Goal: Contribute content: Contribute content

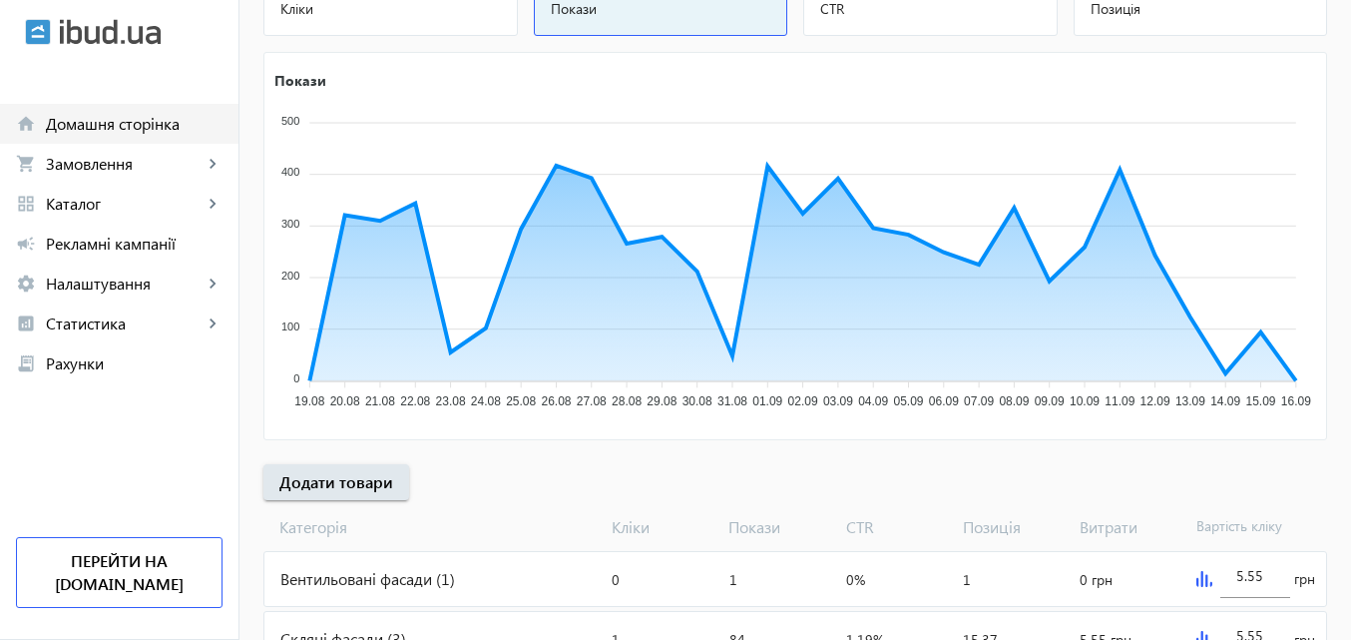
click at [118, 121] on span "Домашня сторінка" at bounding box center [134, 124] width 177 height 20
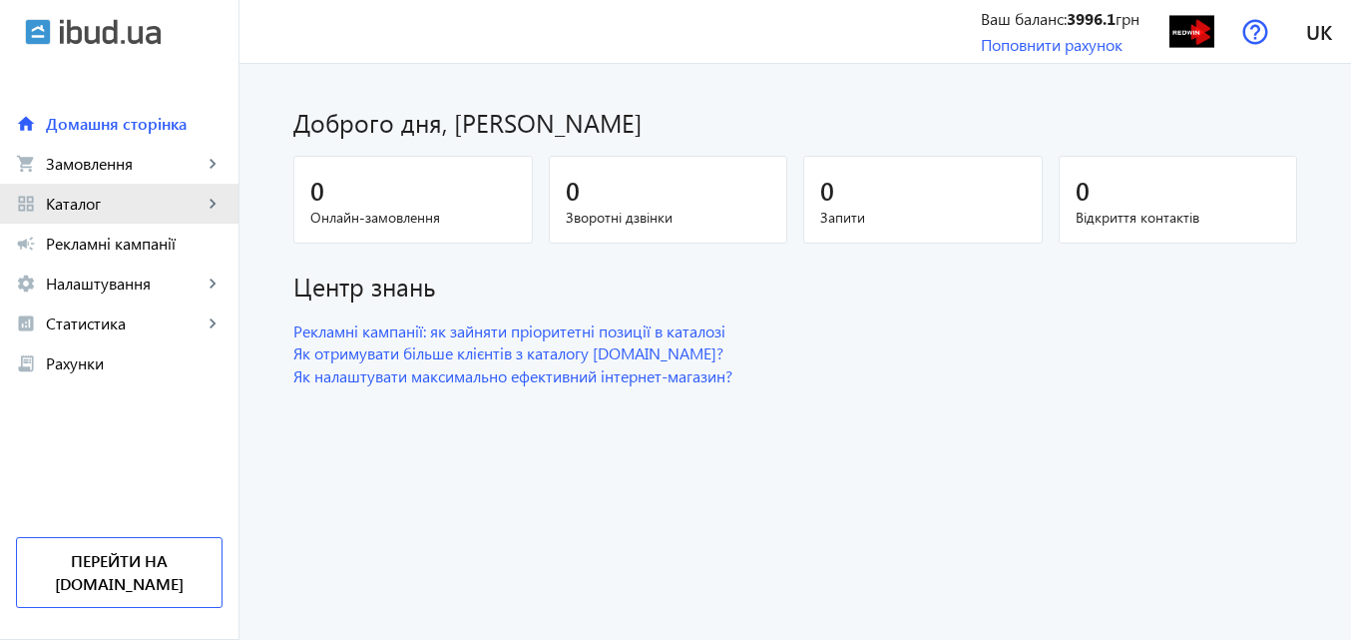
click at [82, 195] on span "Каталог" at bounding box center [124, 204] width 157 height 20
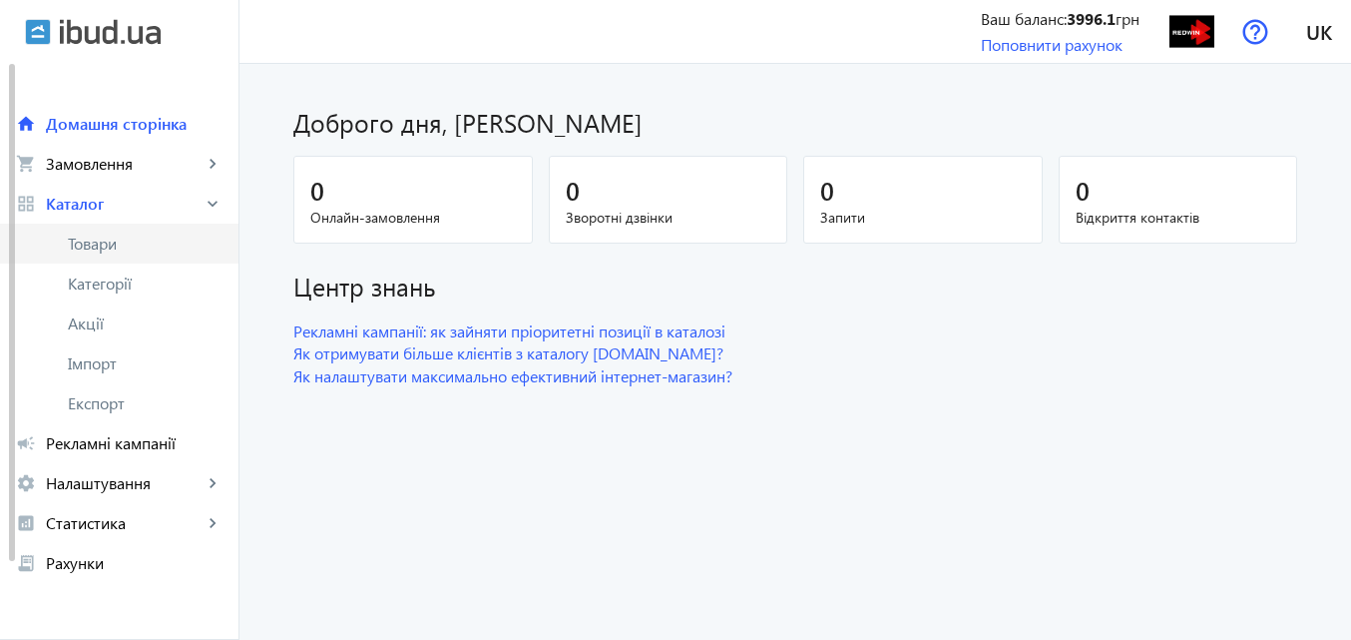
click at [111, 240] on span "Товари" at bounding box center [145, 243] width 155 height 20
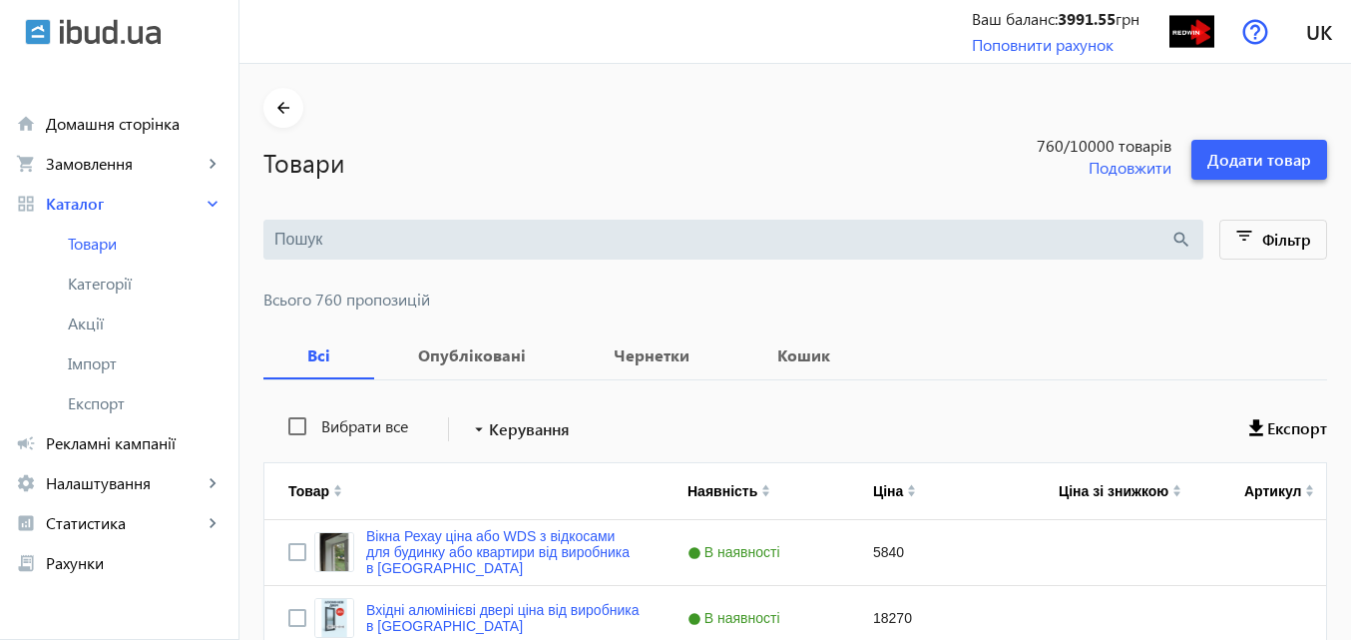
click at [1253, 161] on span "Додати товар" at bounding box center [1259, 160] width 104 height 22
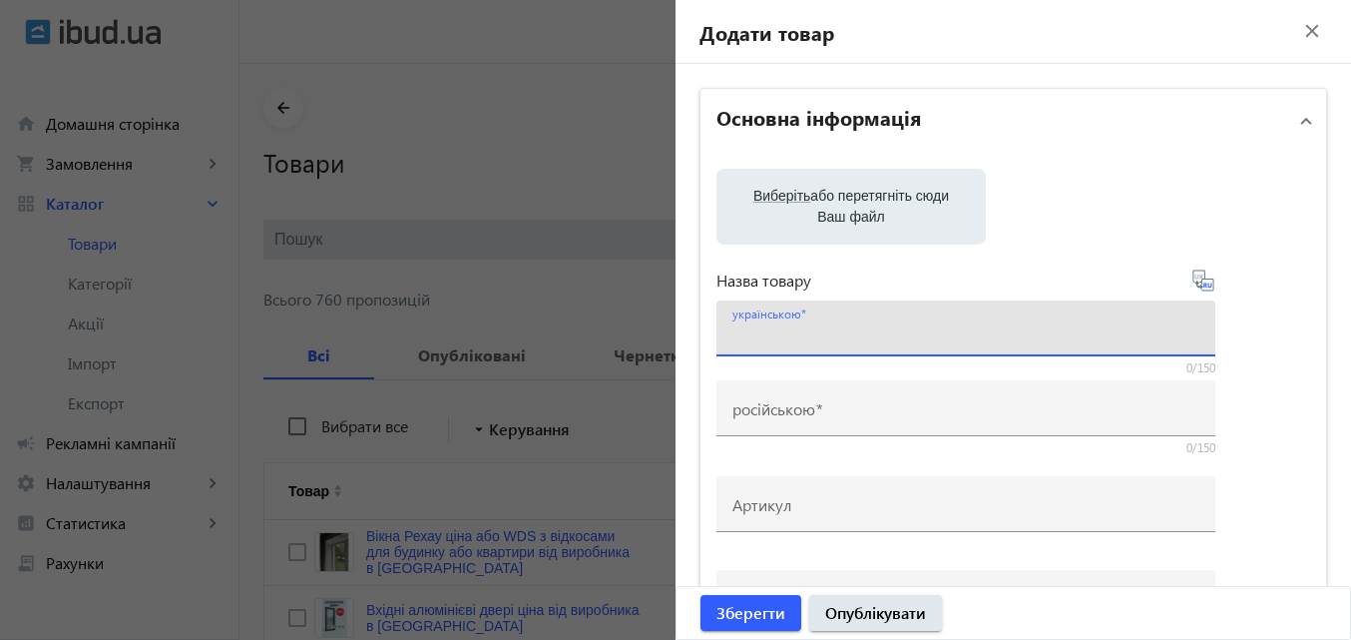
click at [830, 327] on input "українською" at bounding box center [965, 334] width 467 height 21
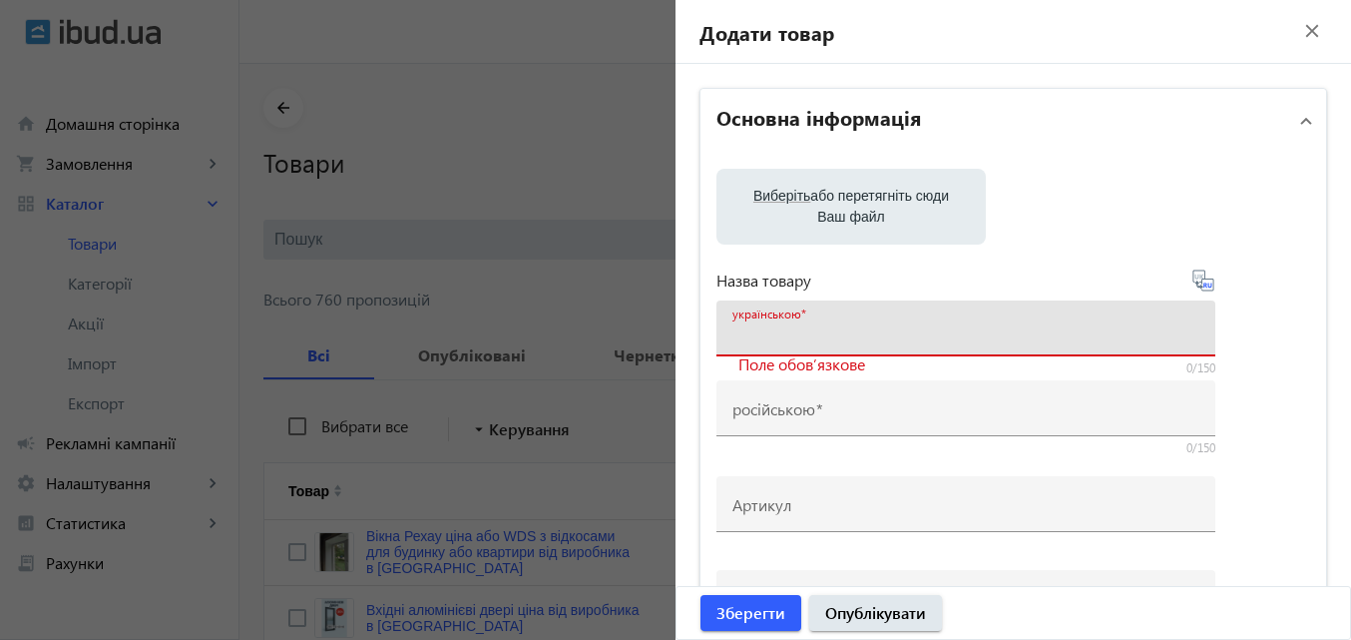
paste input "Скління котеджів та будинків з алюмінію Schüco (Німеччина) від нашого заводу в …"
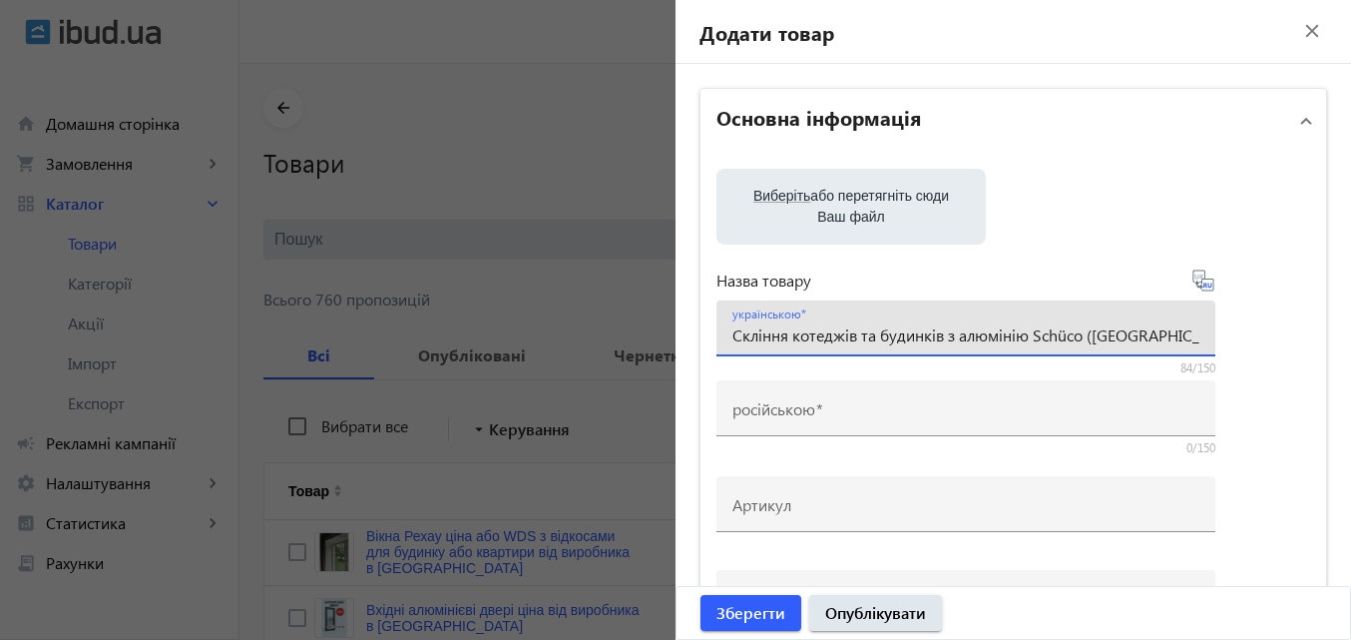
scroll to position [0, 174]
click at [1088, 340] on input "Скління котеджів та будинків з алюмінію Schüco (Німеччина) від нашого заводу в …" at bounding box center [965, 334] width 467 height 21
type input "Скління котеджів та будинків з алюмінію Schüco (Німеччина) від заводу в Києві"
click at [1200, 278] on icon at bounding box center [1203, 280] width 24 height 24
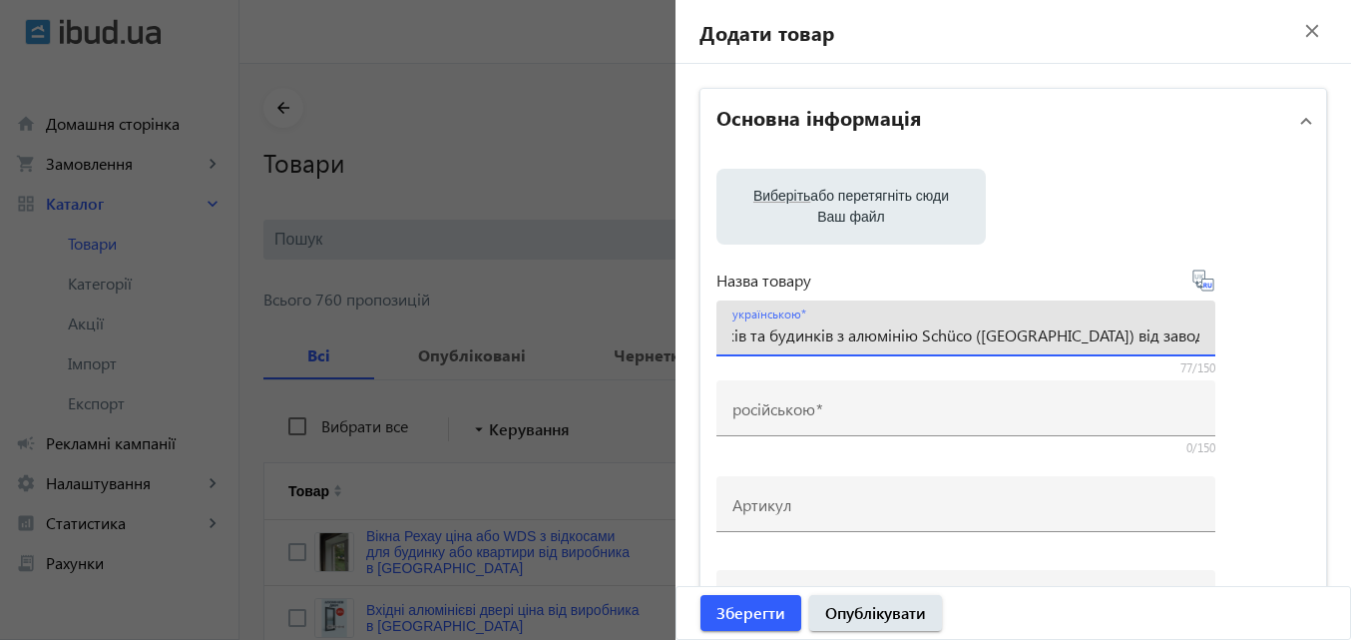
scroll to position [0, 0]
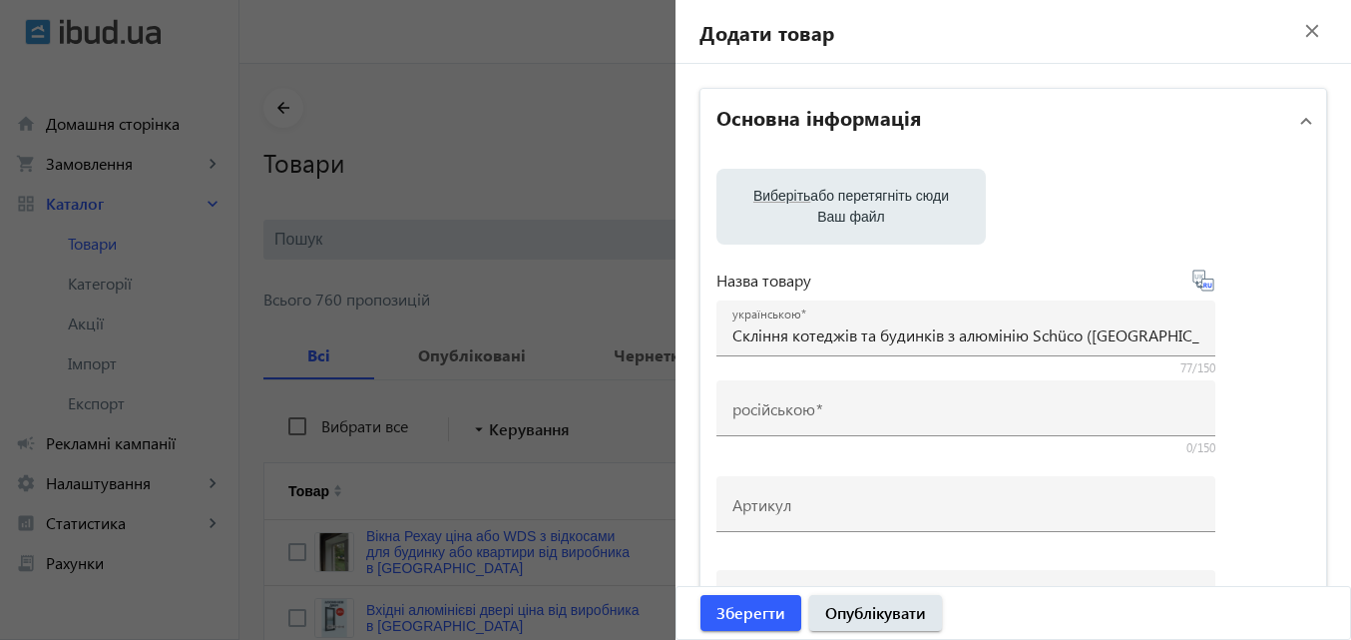
type input "Остекление коттеджей и домов из алюминия Schüco (Германия) от завода в Киеве"
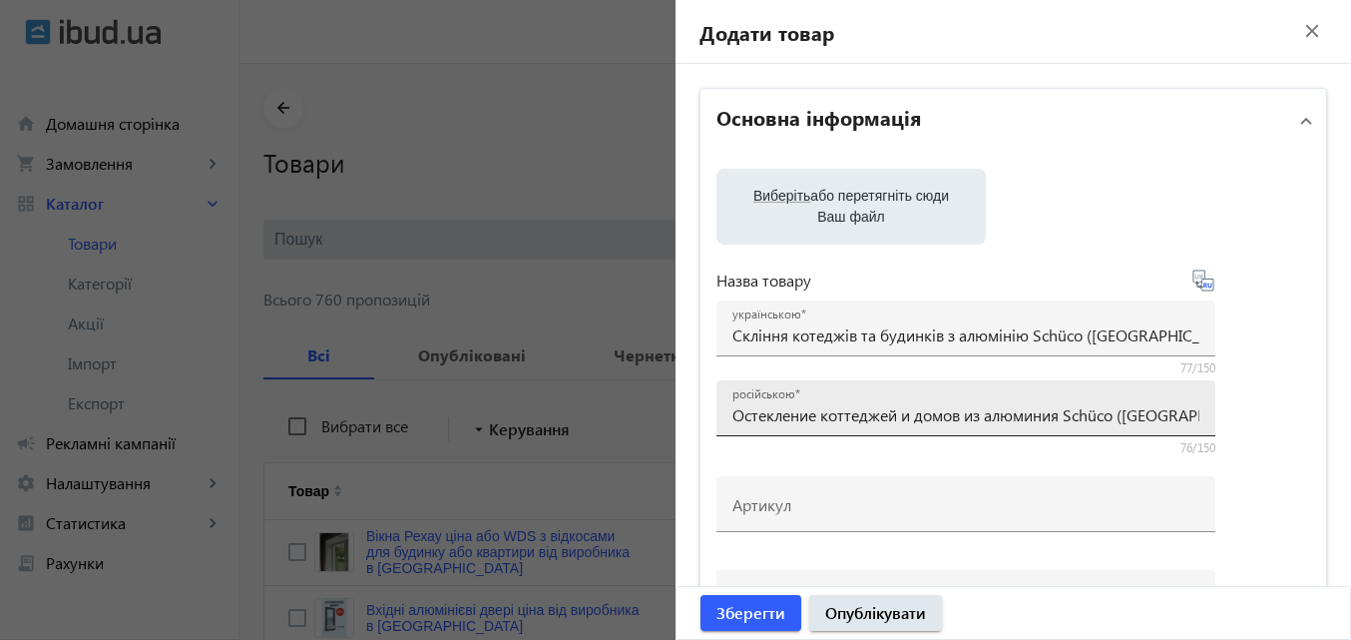
click at [1160, 409] on input "Остекление коттеджей и домов из алюминия Schüco (Германия) от завода в Киеве" at bounding box center [965, 414] width 467 height 21
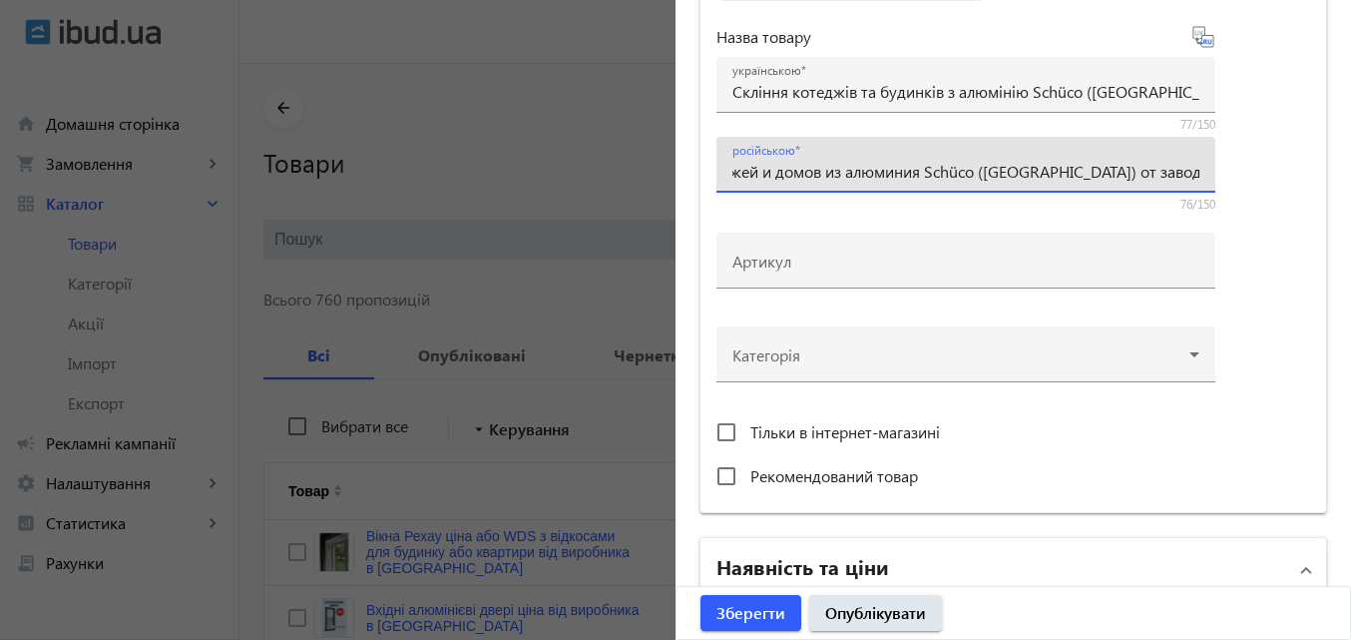
scroll to position [299, 0]
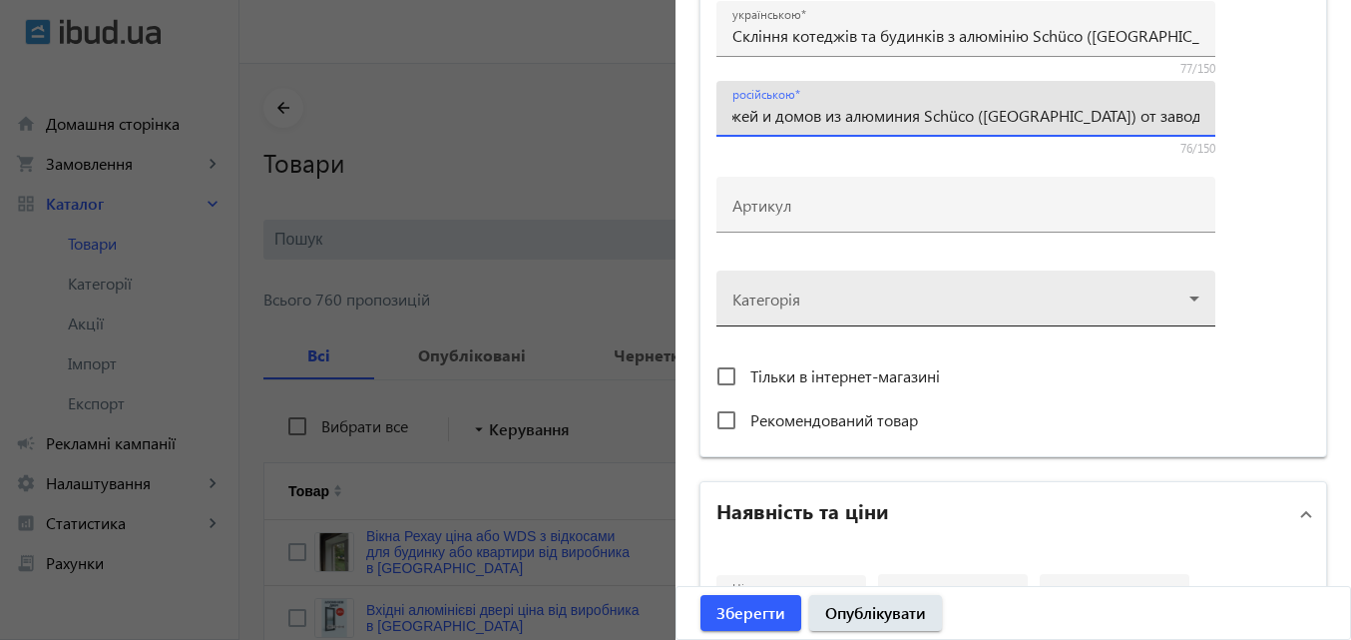
click at [835, 306] on div at bounding box center [965, 290] width 467 height 72
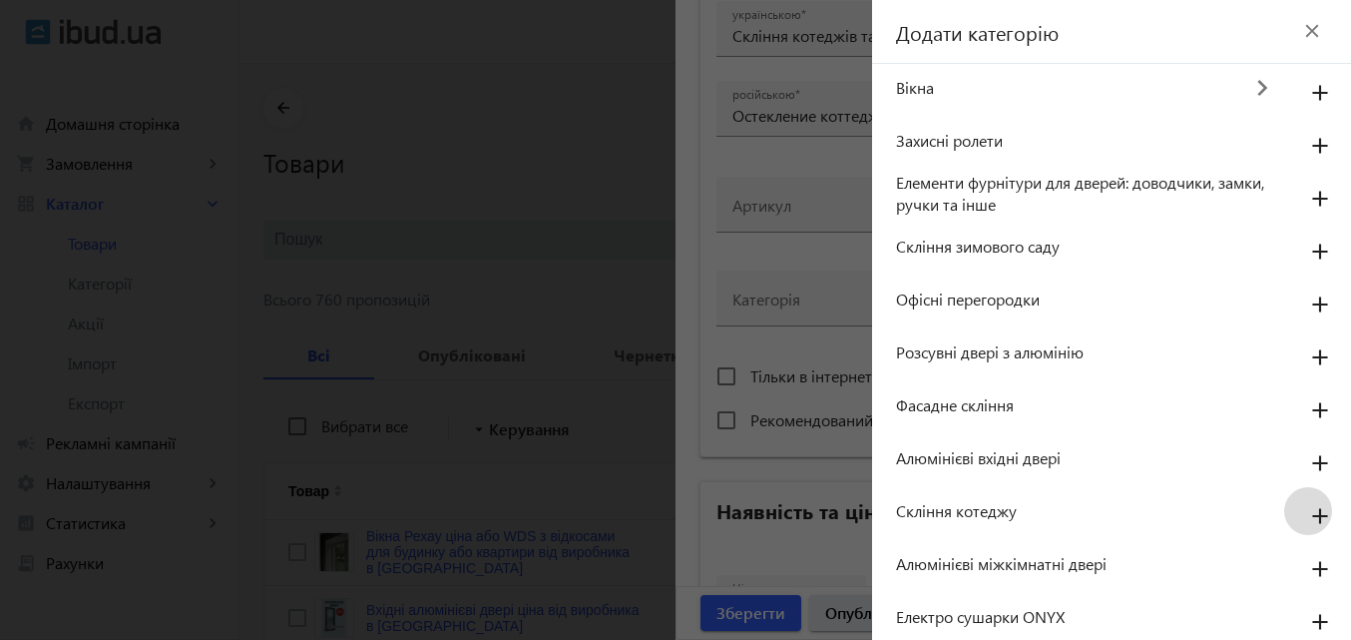
click at [1307, 510] on mat-icon "add" at bounding box center [1320, 517] width 48 height 36
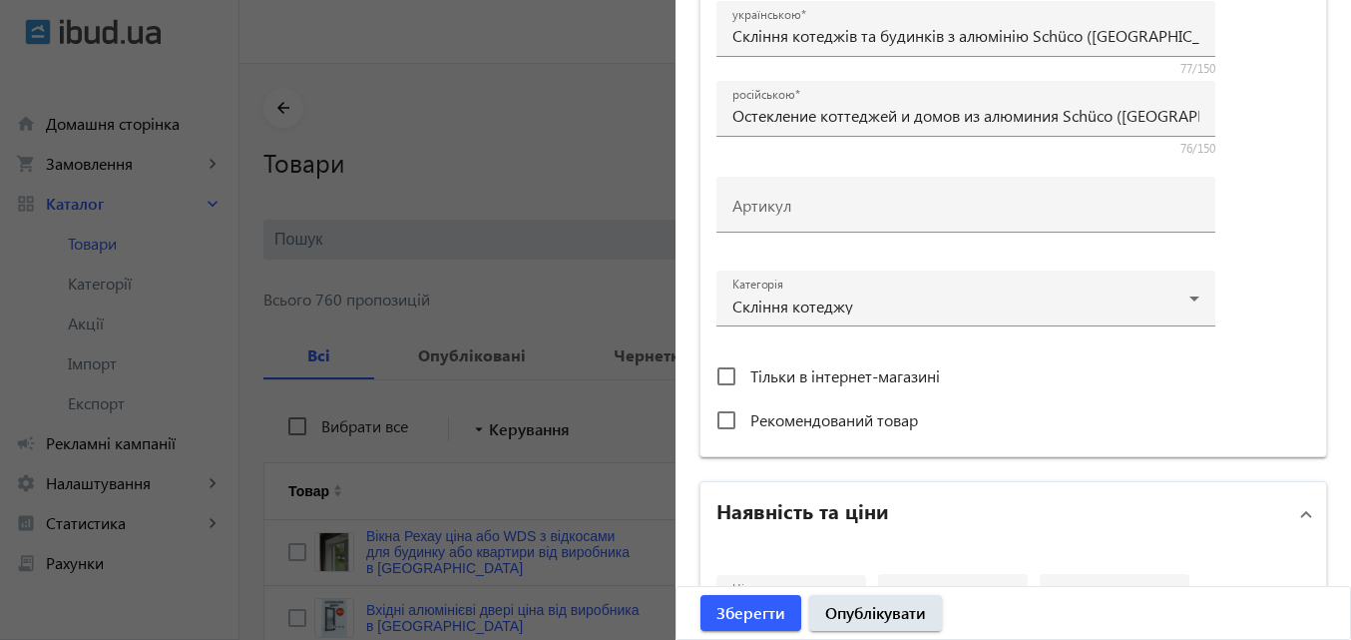
click at [819, 420] on span "Рекомендований товар" at bounding box center [834, 419] width 168 height 21
click at [746, 420] on input "Рекомендований товар" at bounding box center [726, 420] width 40 height 40
checkbox input "true"
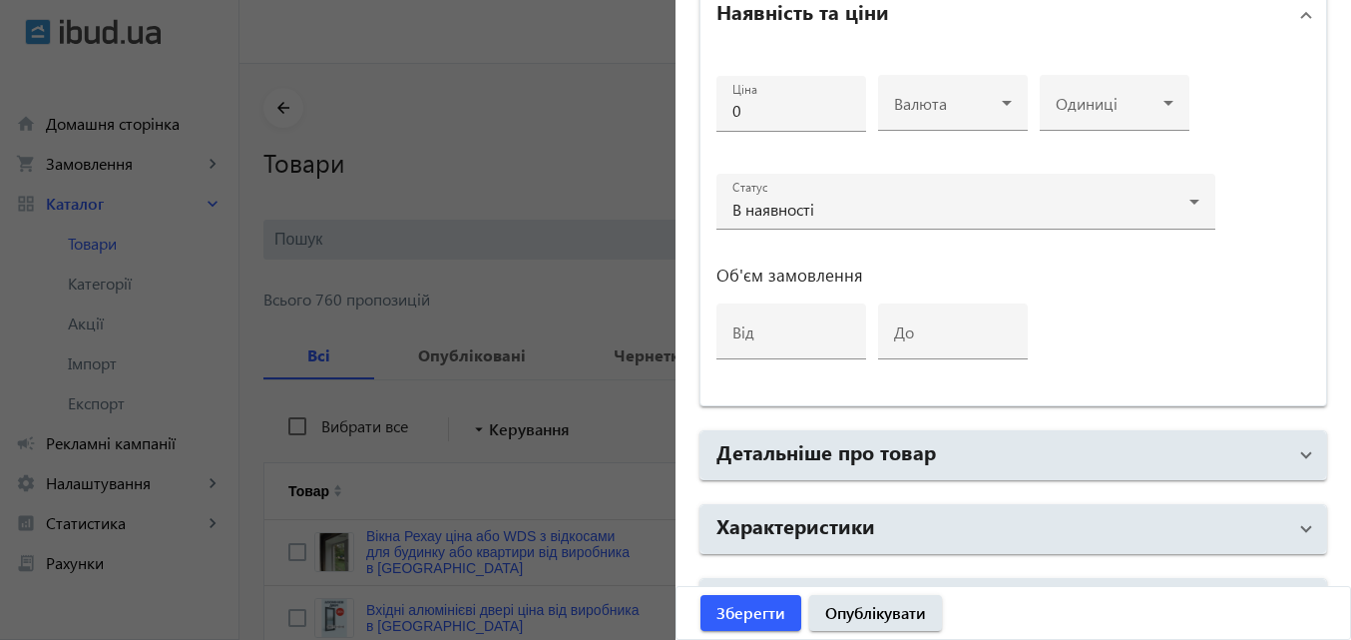
scroll to position [850, 0]
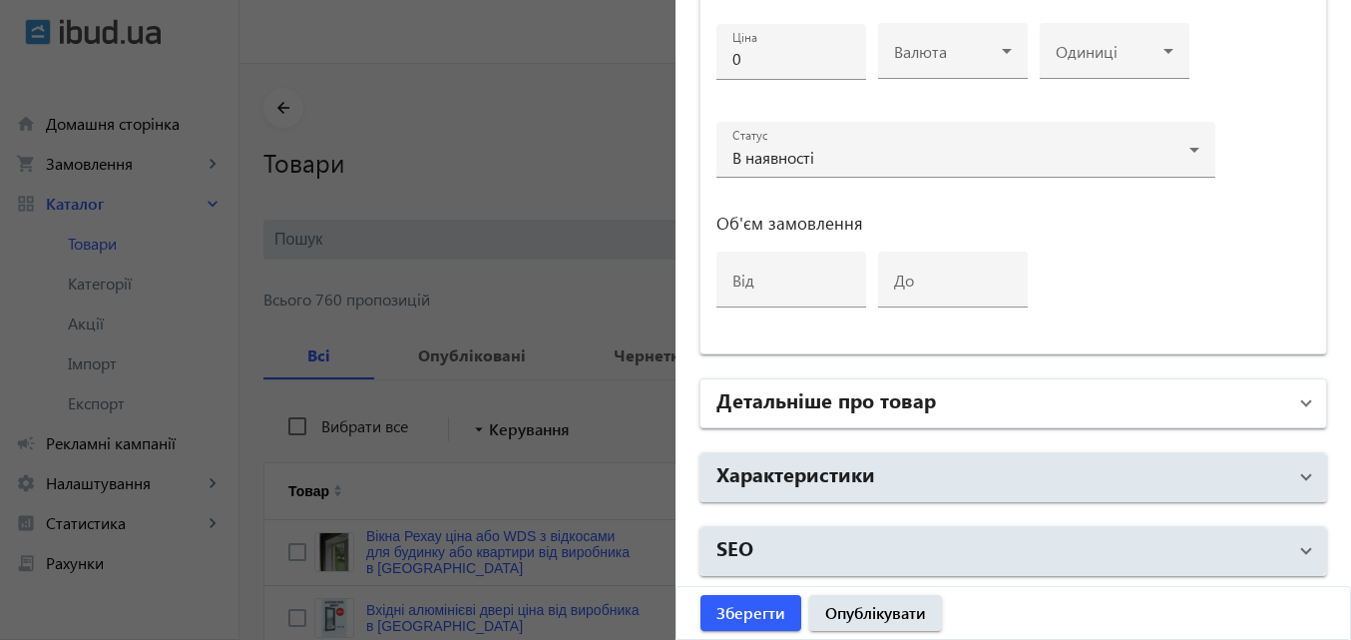
click at [912, 394] on h2 "Детальніше про товар" at bounding box center [825, 399] width 219 height 28
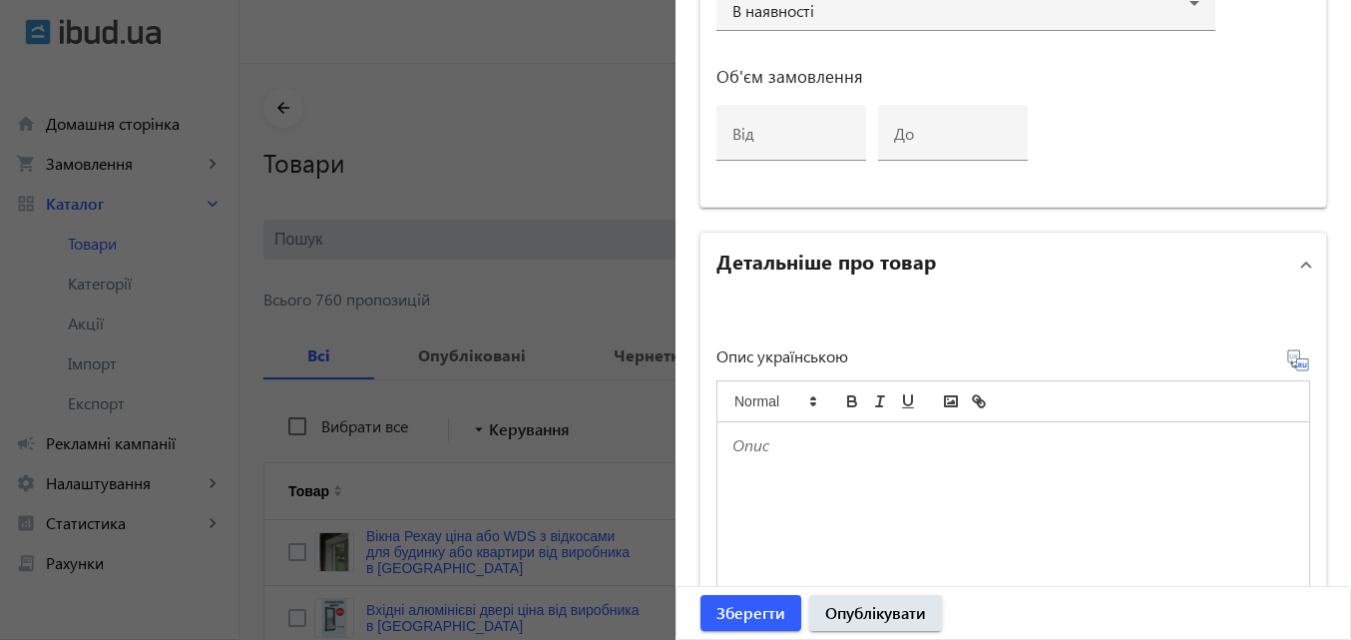
scroll to position [1149, 0]
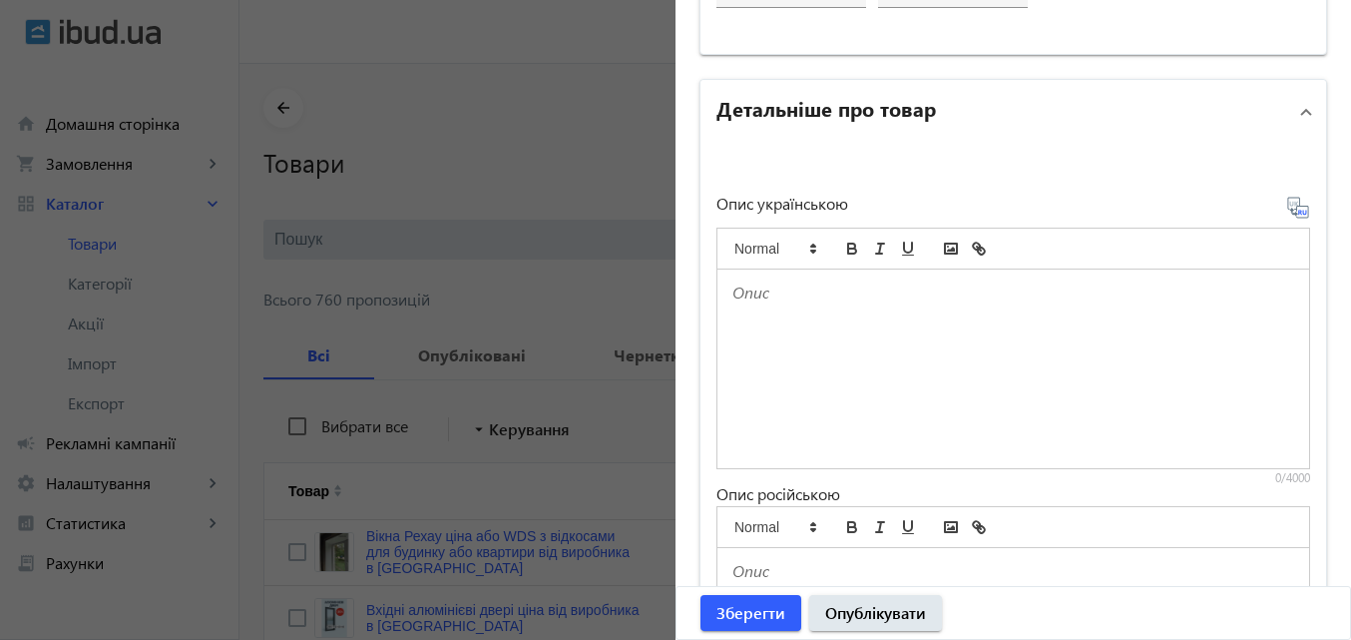
click at [938, 336] on div at bounding box center [1013, 368] width 592 height 199
click at [758, 296] on p at bounding box center [1013, 292] width 562 height 23
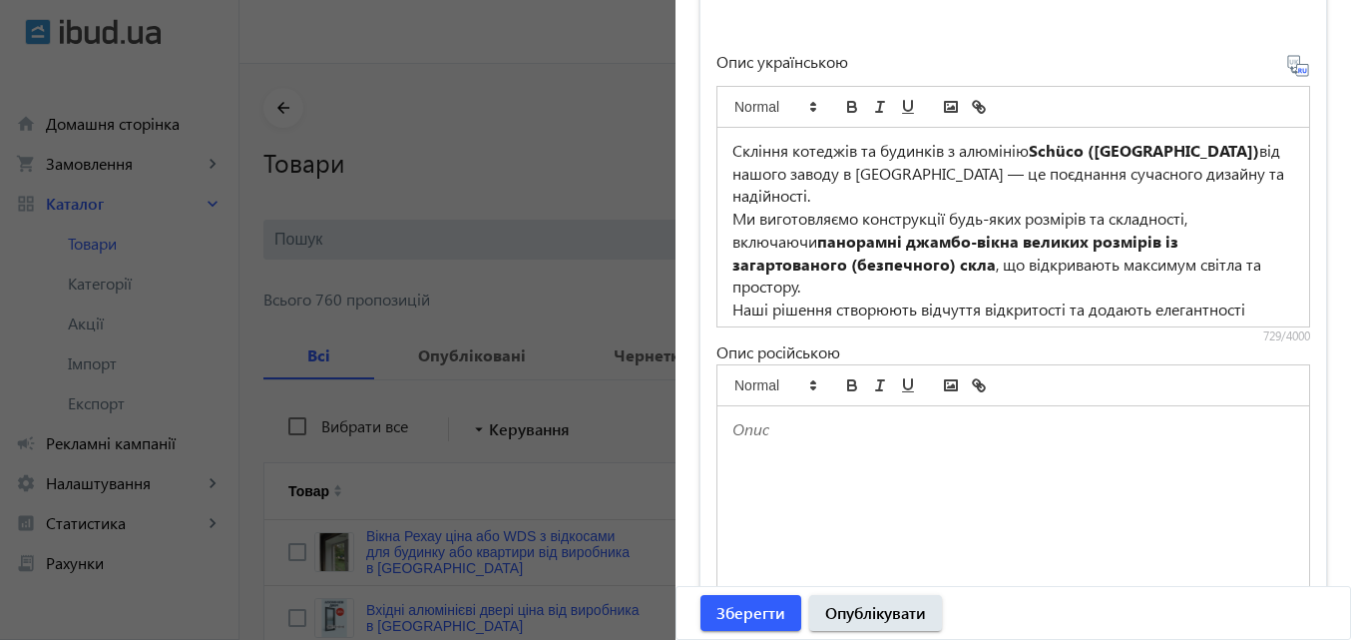
scroll to position [1249, 0]
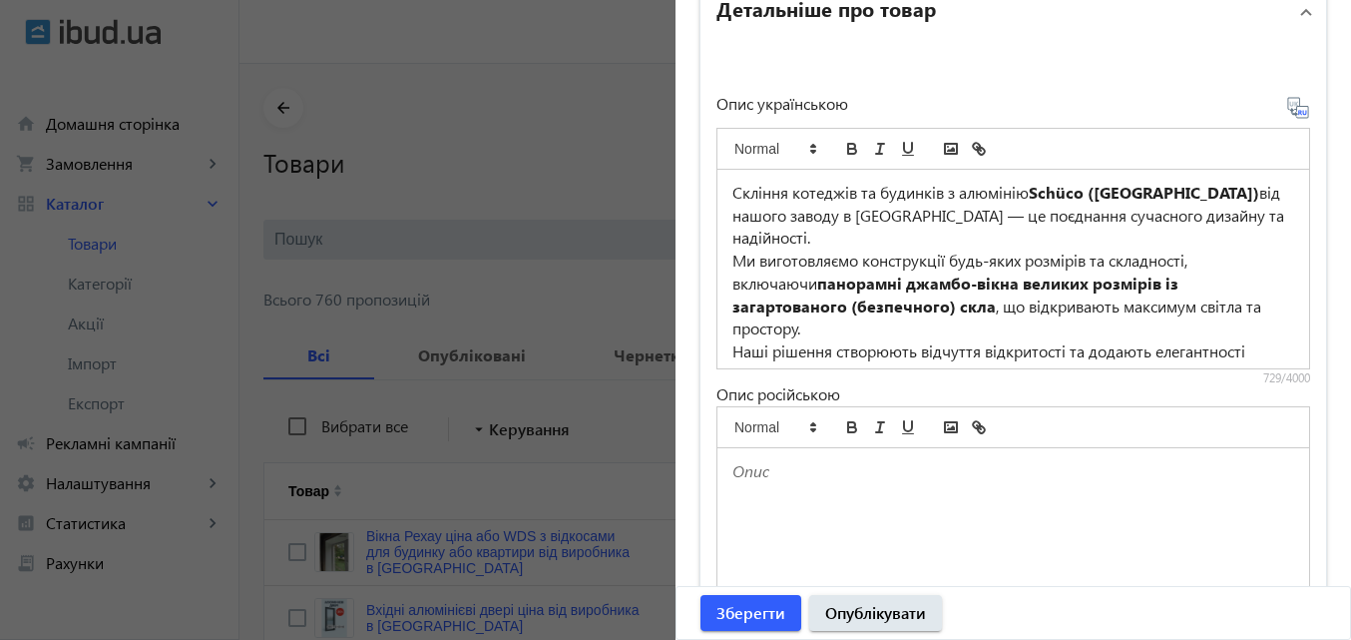
click at [1289, 99] on icon at bounding box center [1298, 108] width 24 height 24
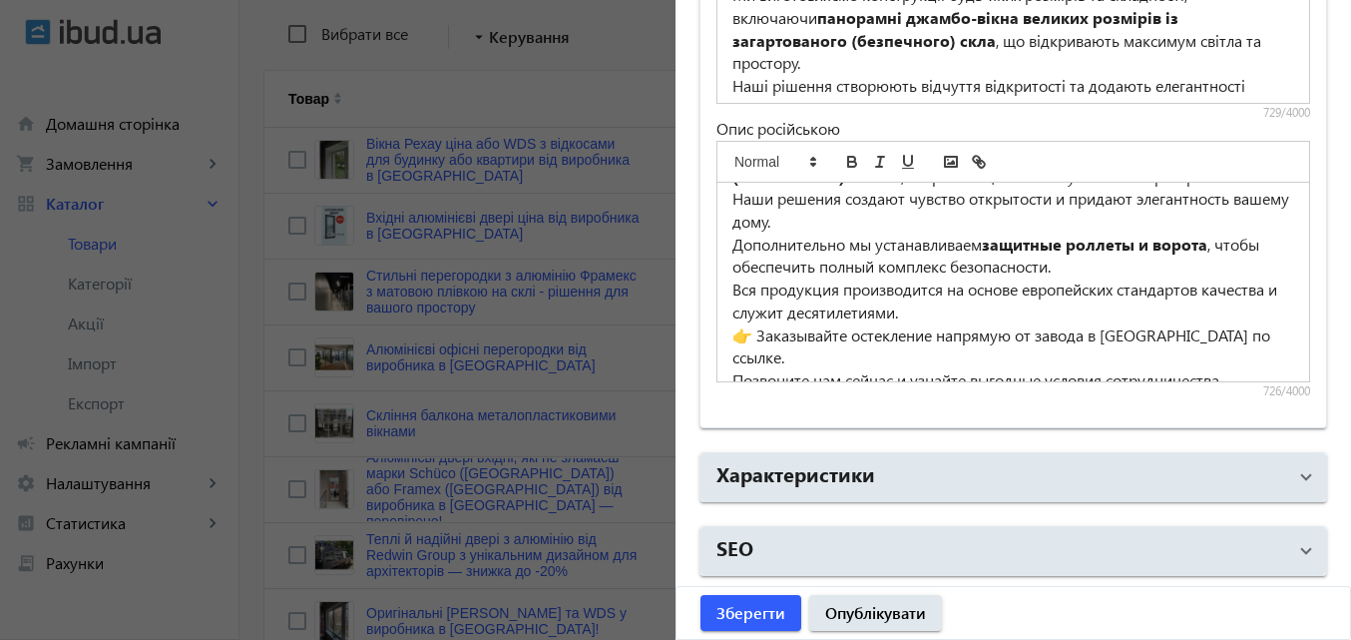
scroll to position [399, 0]
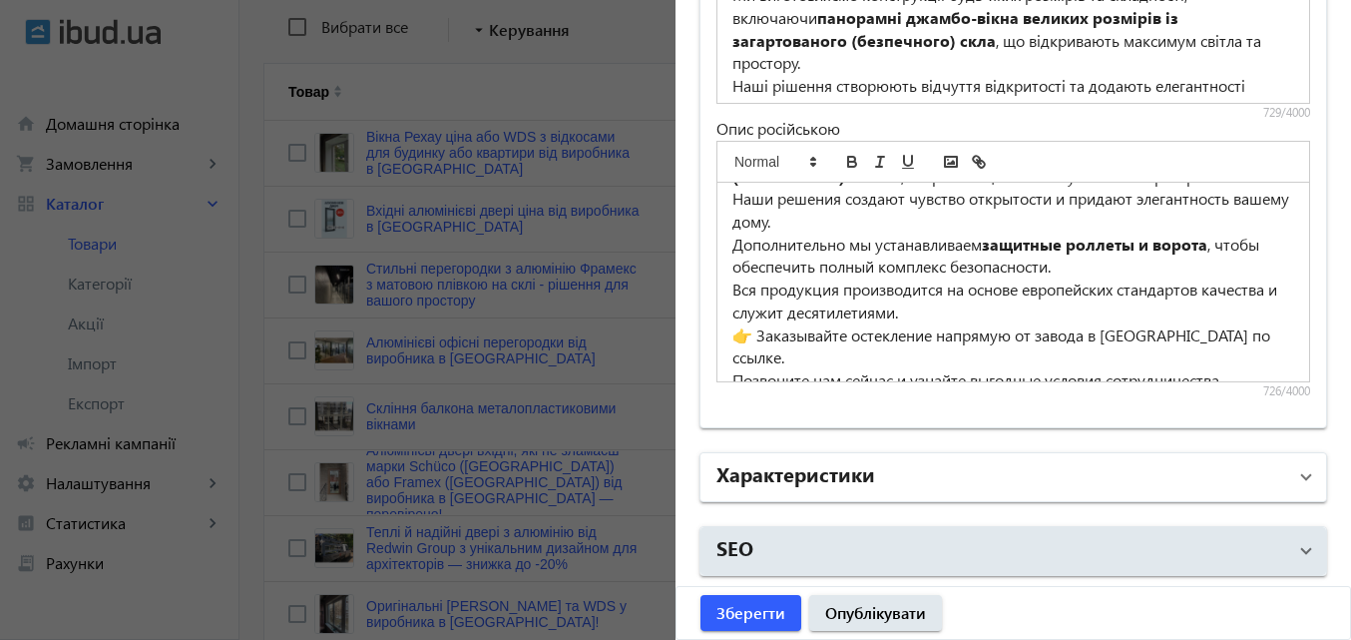
click at [812, 477] on h2 "Характеристики" at bounding box center [795, 473] width 159 height 28
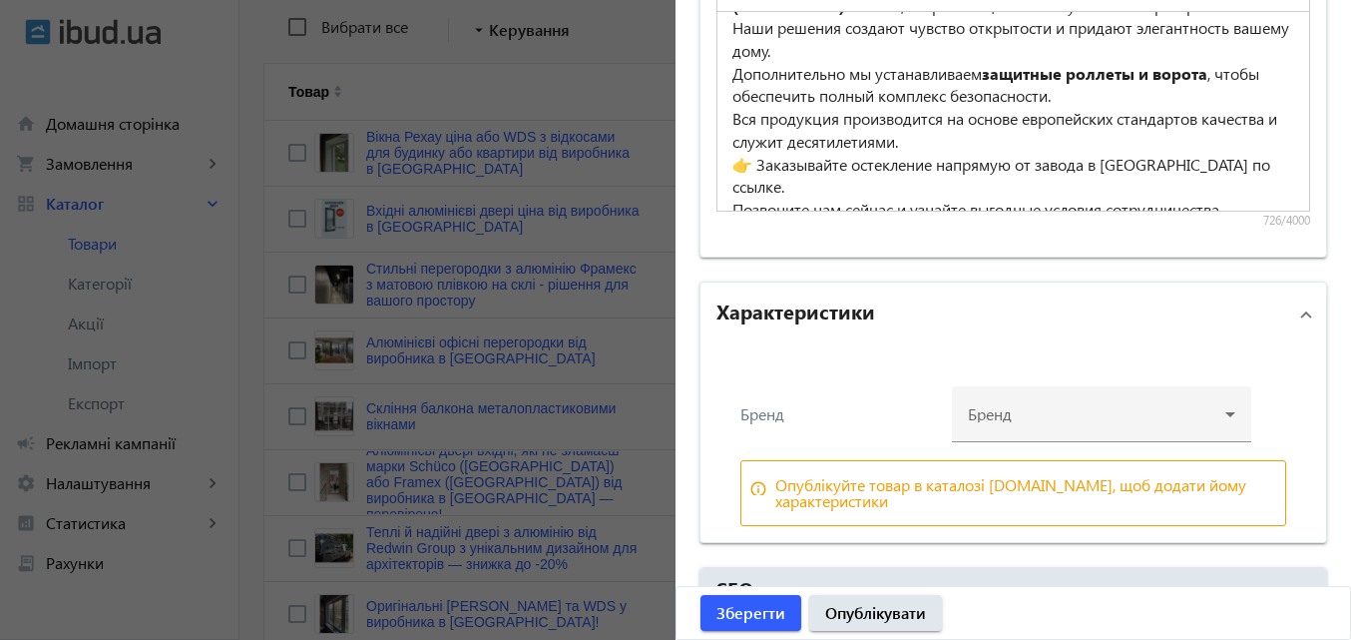
scroll to position [1726, 0]
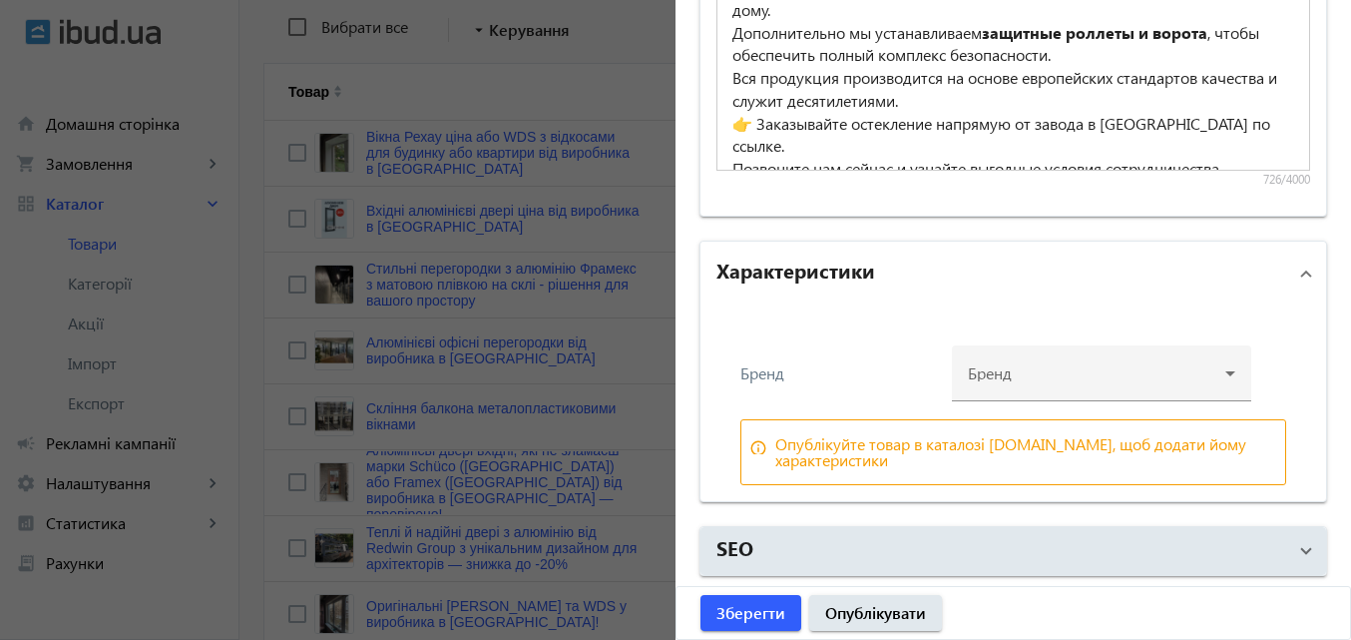
click at [777, 371] on div "Бренд" at bounding box center [840, 373] width 200 height 16
click at [836, 454] on div "Опублікуйте товар в каталозі ibud.ua, щоб додати йому характеристики" at bounding box center [1026, 452] width 502 height 32
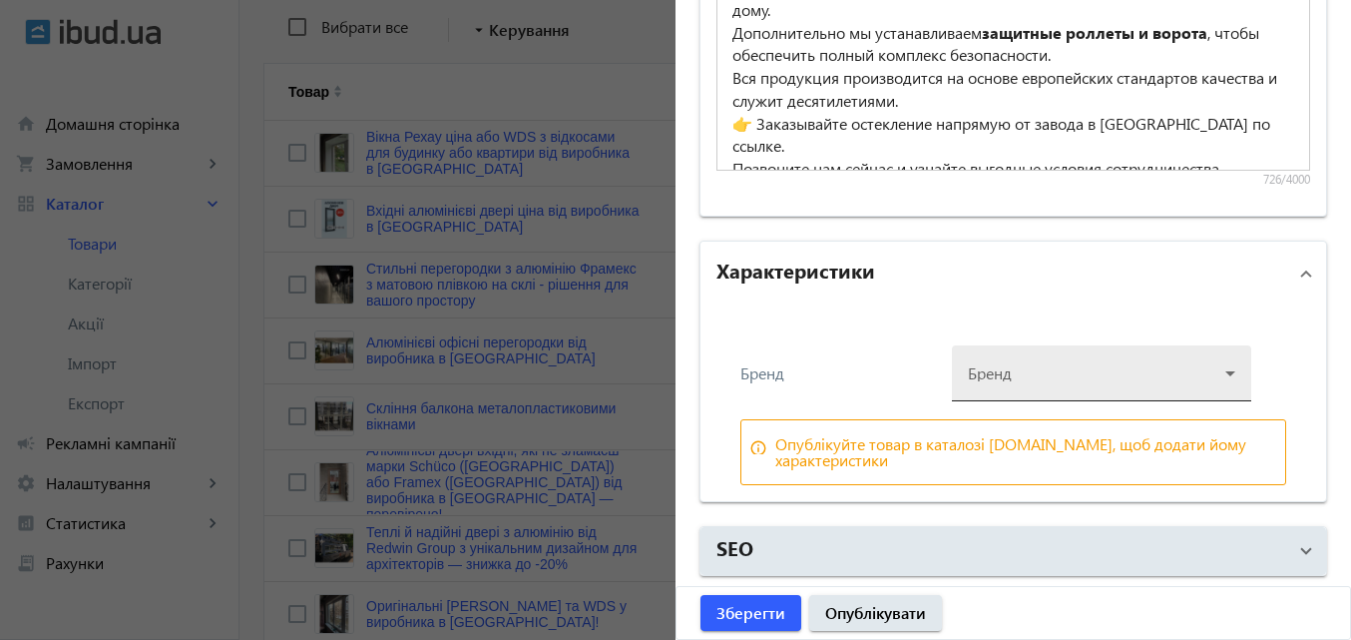
click at [1002, 371] on div at bounding box center [1101, 365] width 267 height 72
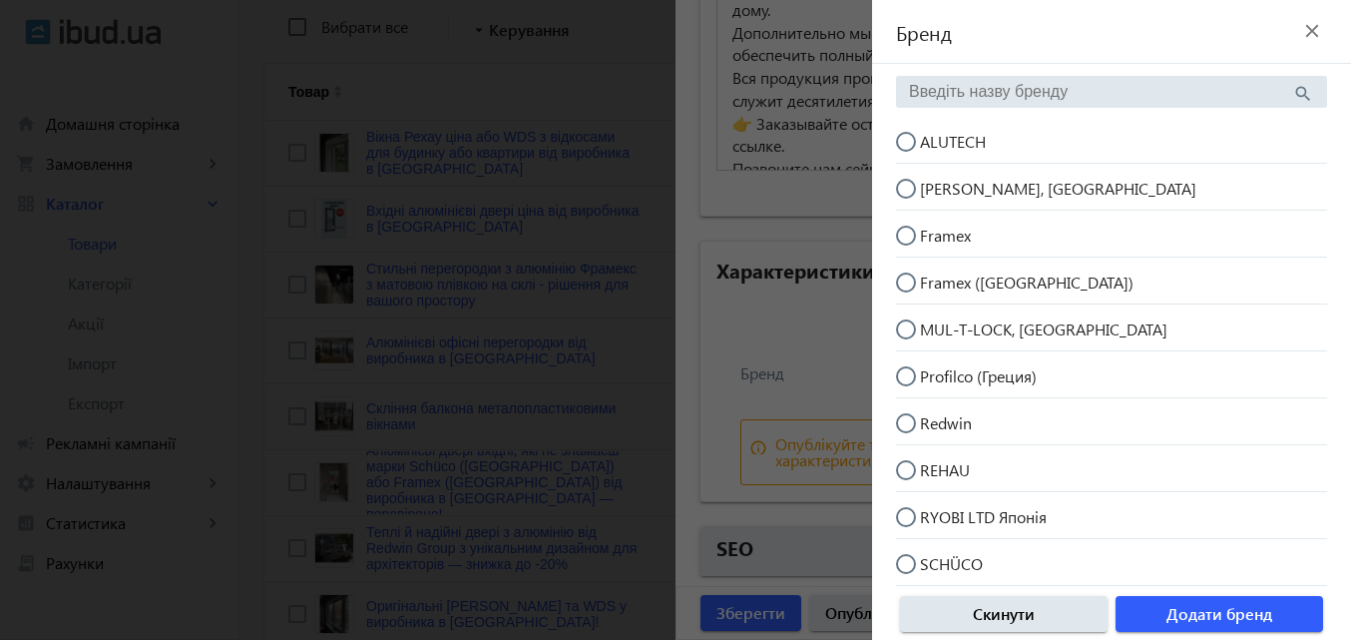
scroll to position [299, 0]
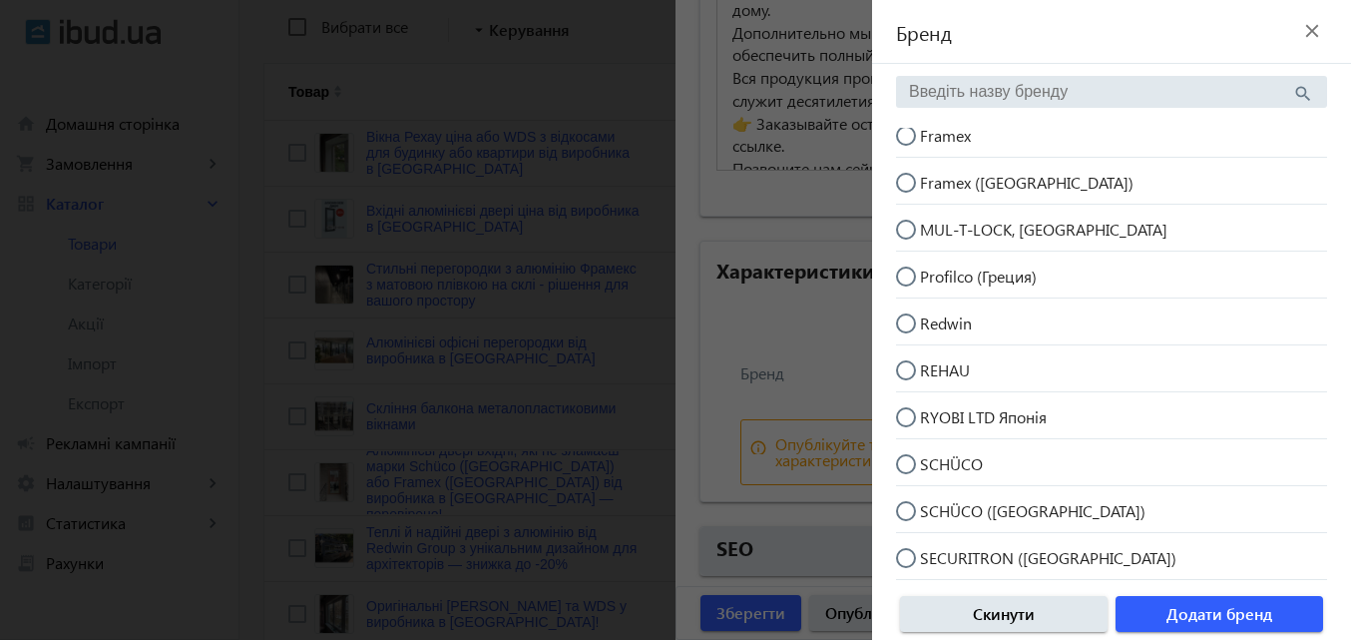
click at [908, 513] on input "SCHÜCO (Німеччина)" at bounding box center [916, 521] width 40 height 40
radio input "true"
click at [1256, 605] on span "Додати бренд" at bounding box center [1219, 614] width 106 height 22
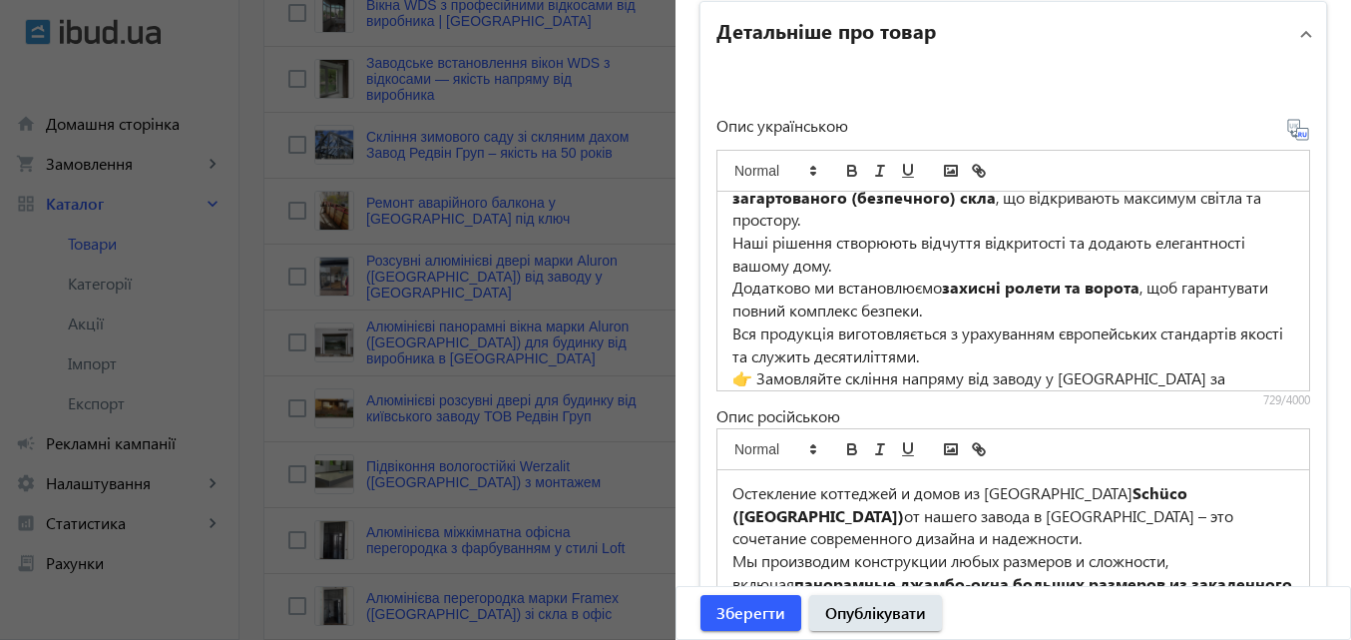
scroll to position [143, 0]
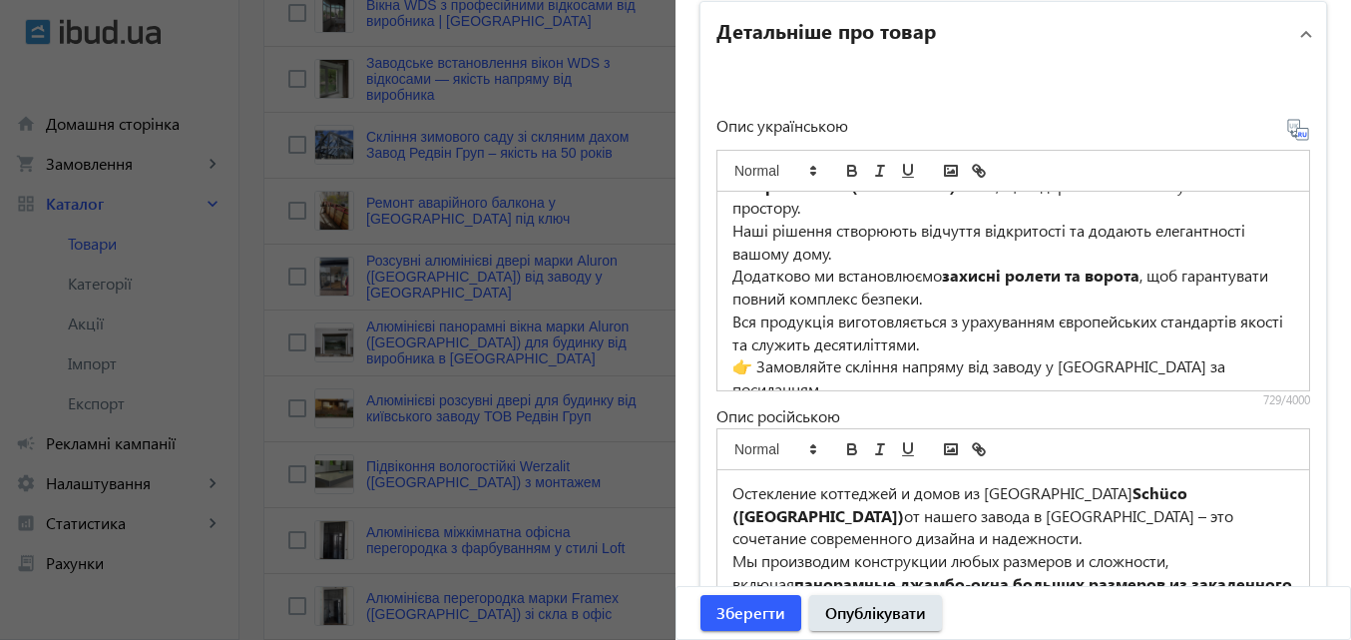
click at [1237, 355] on p "👉 Замовляйте скління напряму від заводу у Києві за посиланням." at bounding box center [1013, 377] width 562 height 45
click at [1294, 125] on icon at bounding box center [1296, 126] width 4 height 5
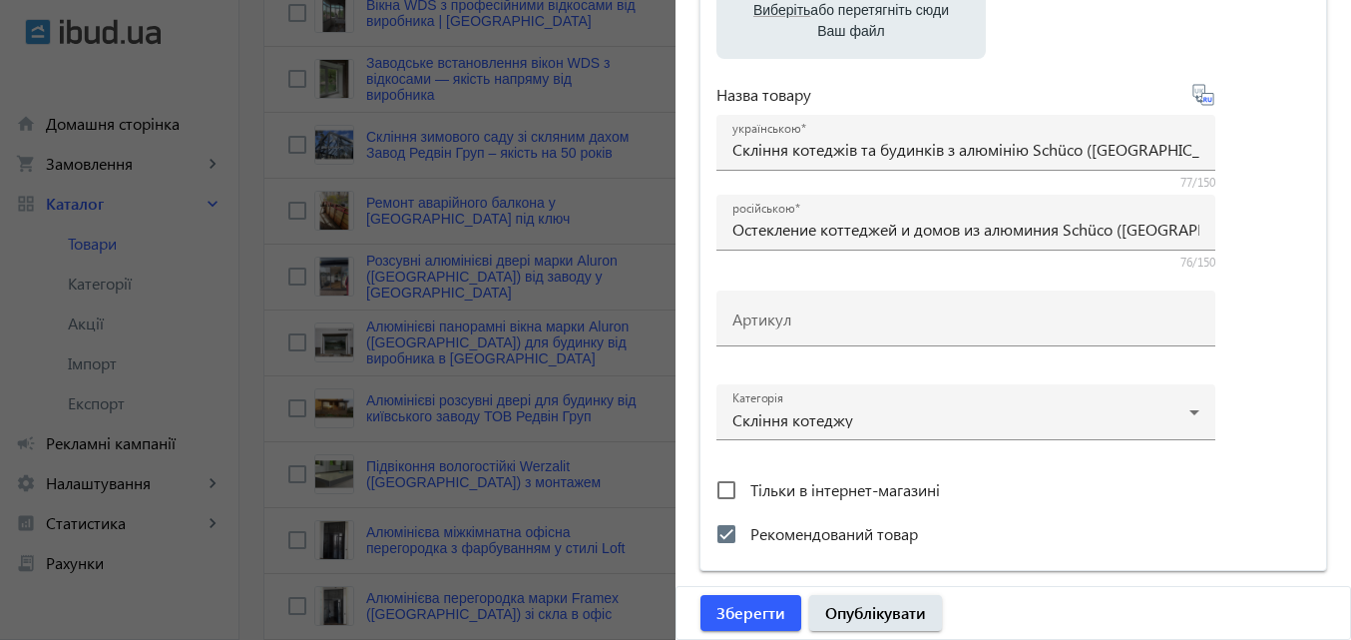
scroll to position [0, 0]
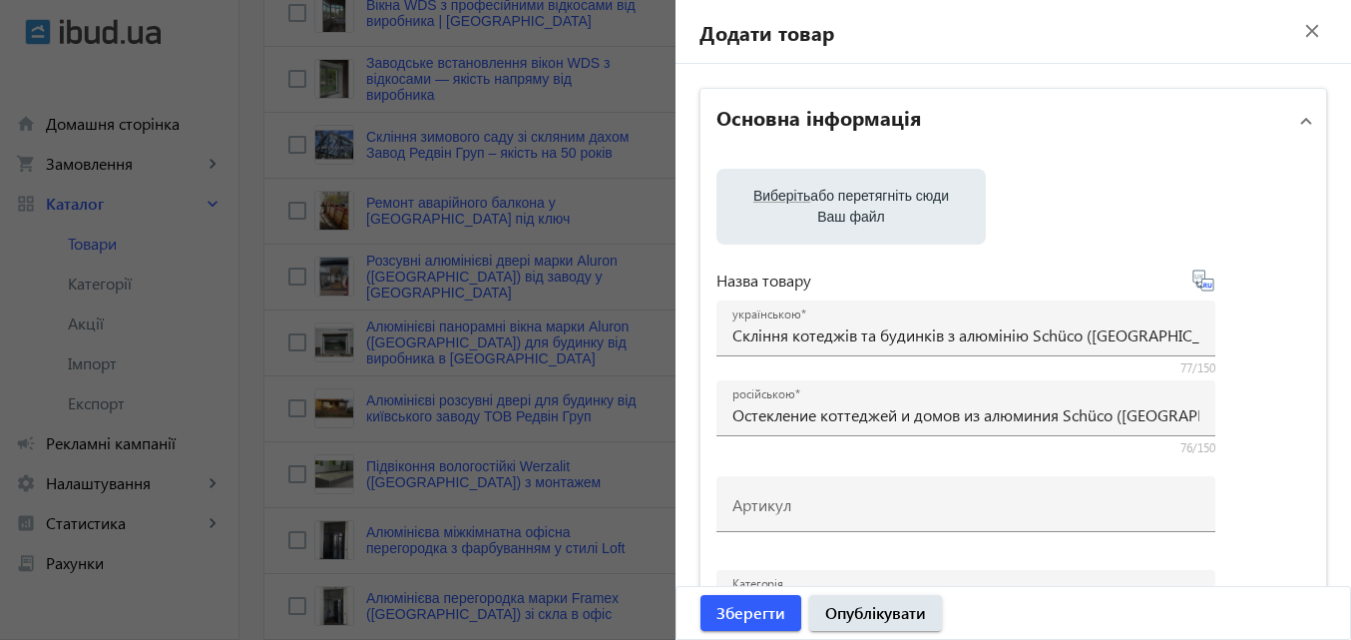
click at [767, 196] on span "Виберіть" at bounding box center [781, 196] width 57 height 16
click at [767, 197] on input "Виберіть або перетягніть сюди Ваш файл" at bounding box center [850, 209] width 237 height 24
type input "C:\fakepath\Schuco showroom.jpg"
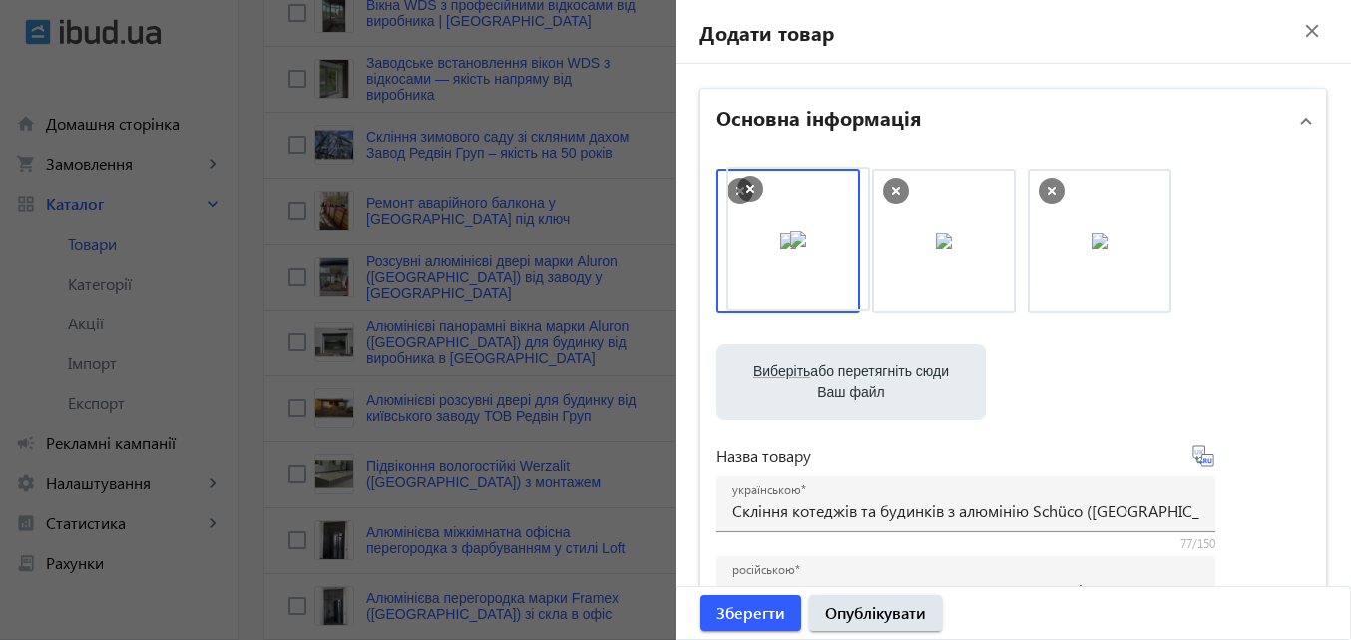
drag, startPoint x: 1098, startPoint y: 232, endPoint x: 803, endPoint y: 230, distance: 295.3
click at [770, 374] on span "Виберіть" at bounding box center [781, 371] width 57 height 16
click at [770, 374] on input "Виберіть або перетягніть сюди Ваш файл" at bounding box center [850, 384] width 237 height 24
type input "C:\fakepath\Alumodoors (7).jpg"
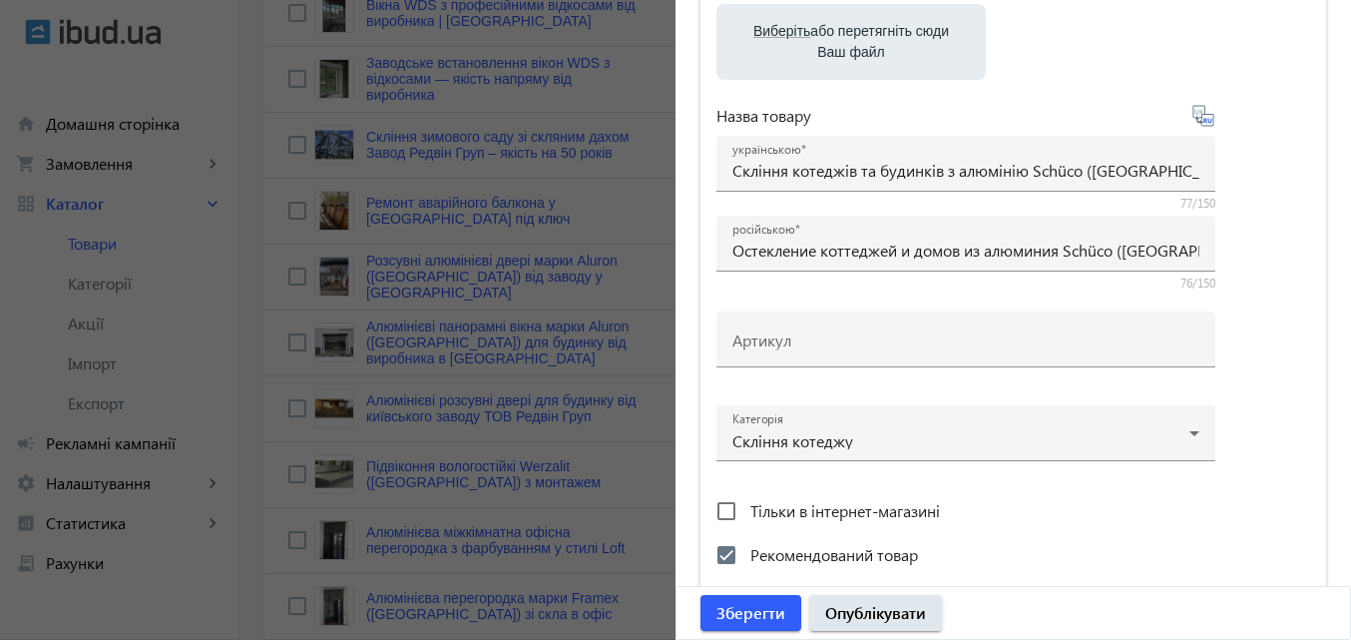
scroll to position [399, 0]
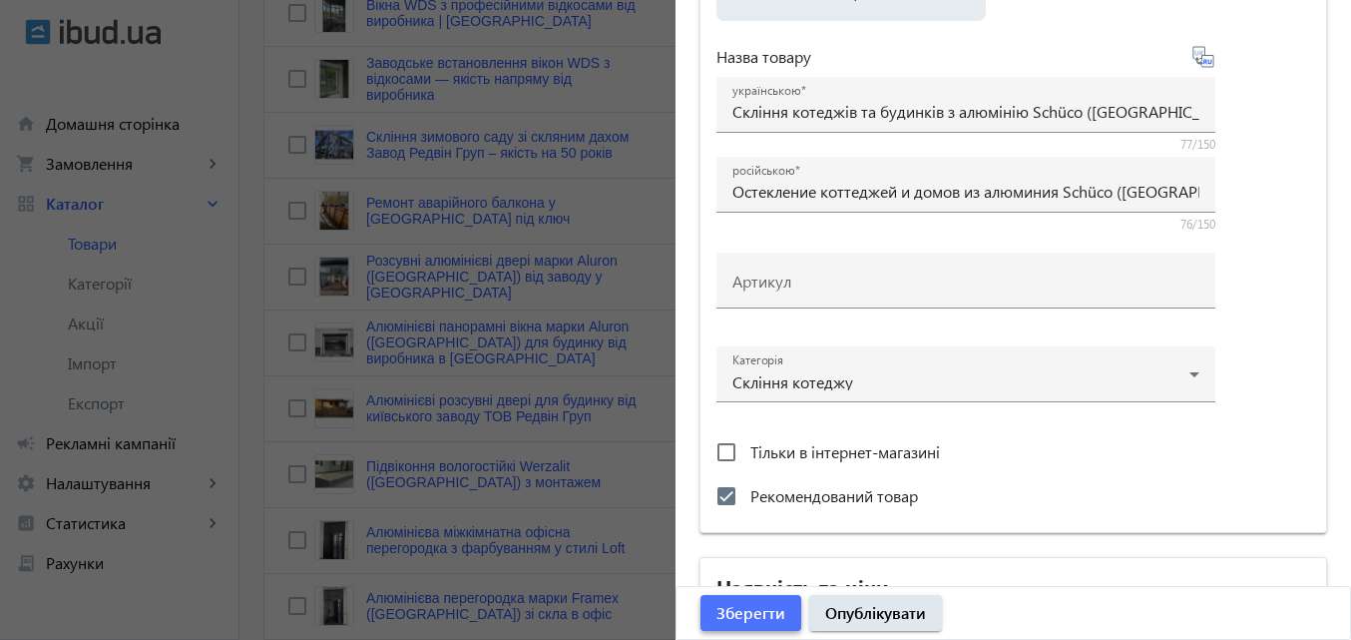
click at [759, 606] on span "Зберегти" at bounding box center [750, 613] width 69 height 22
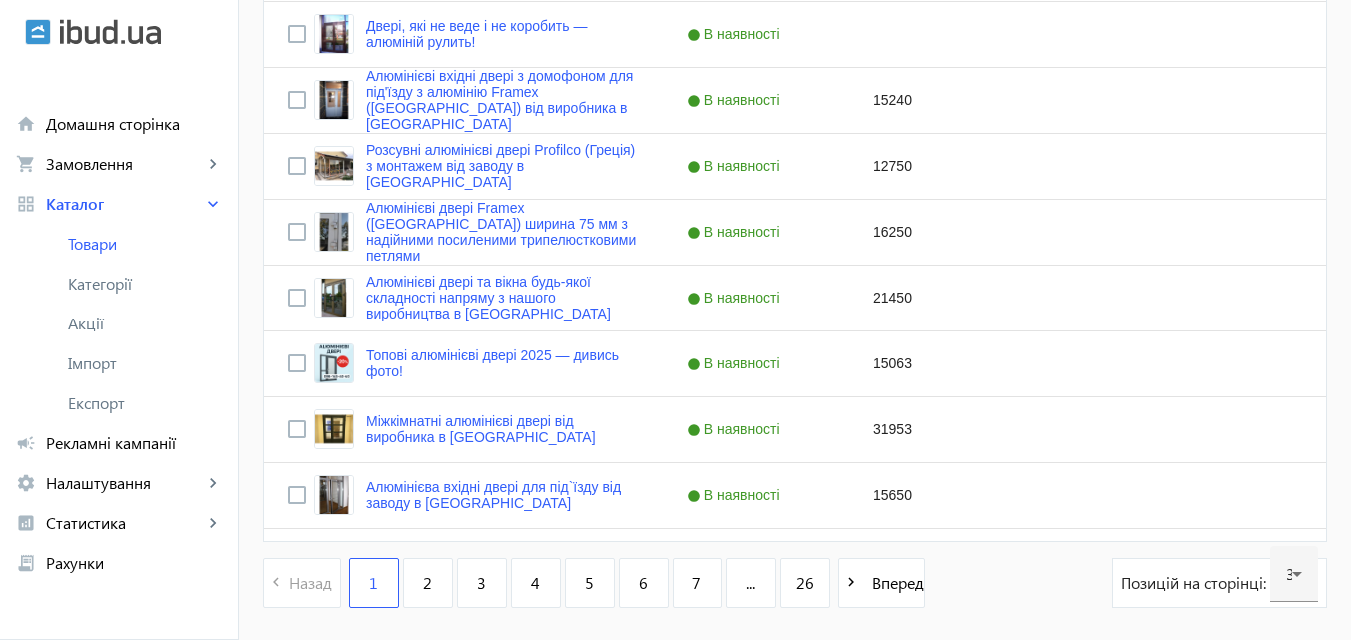
scroll to position [2046, 0]
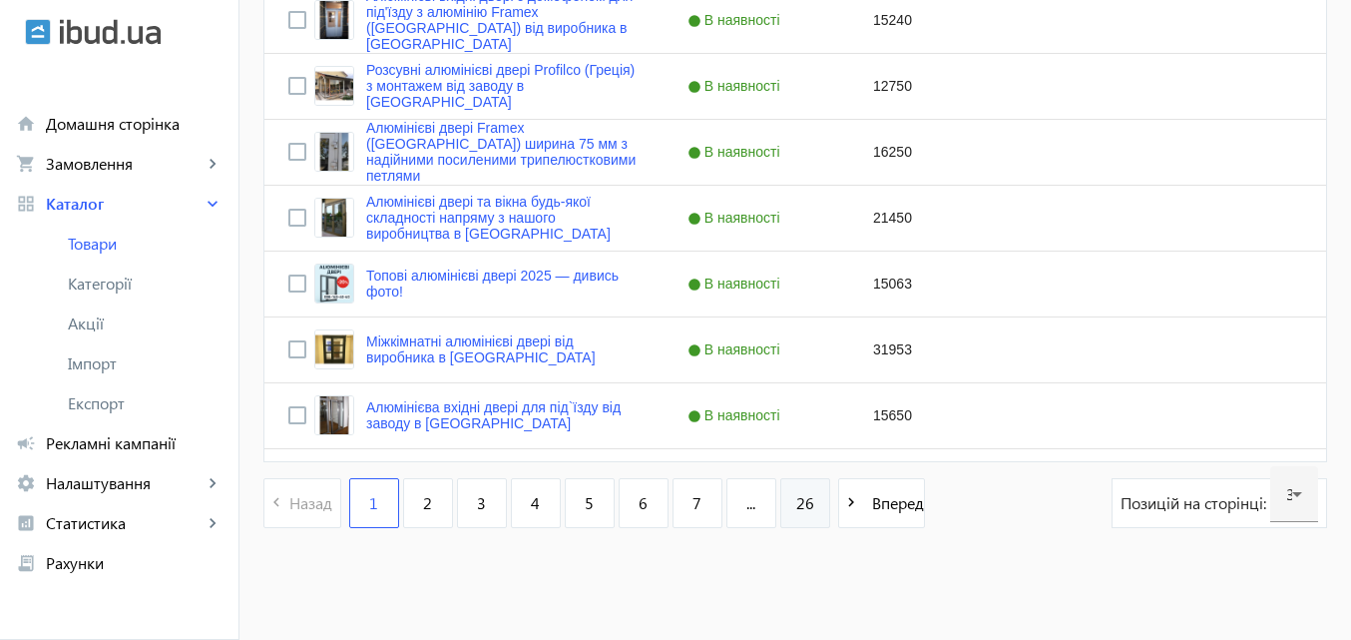
click at [796, 498] on span "26" at bounding box center [805, 503] width 18 height 22
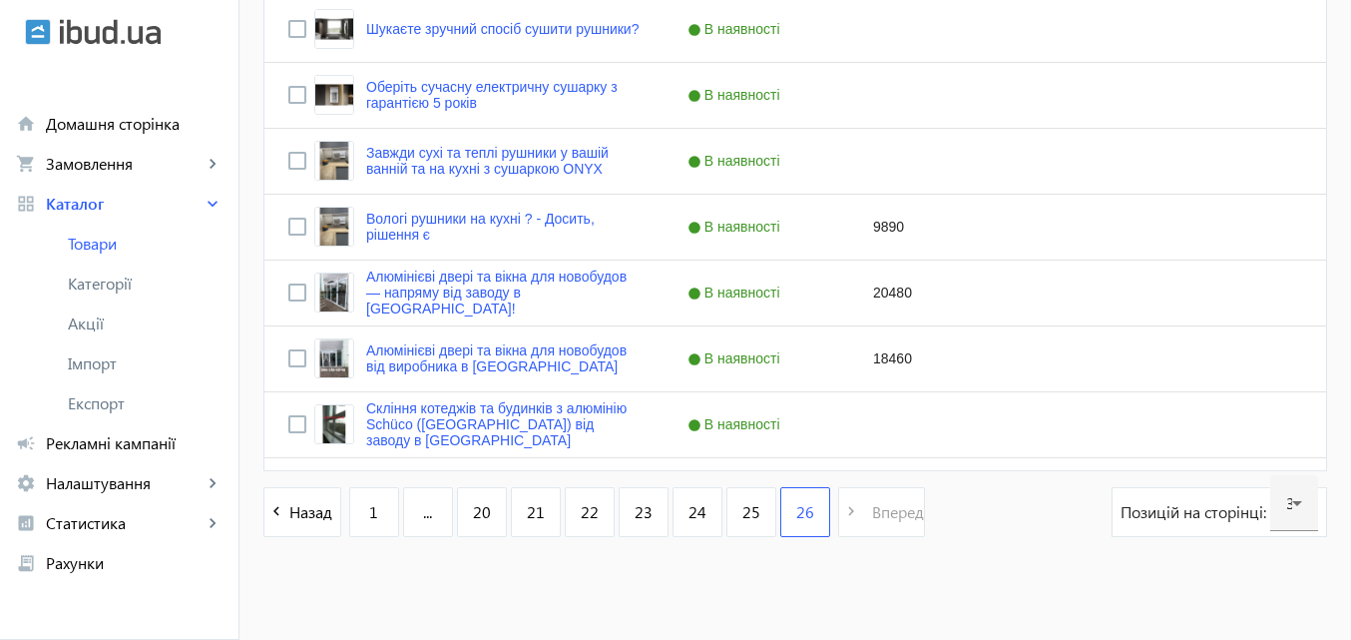
scroll to position [795, 0]
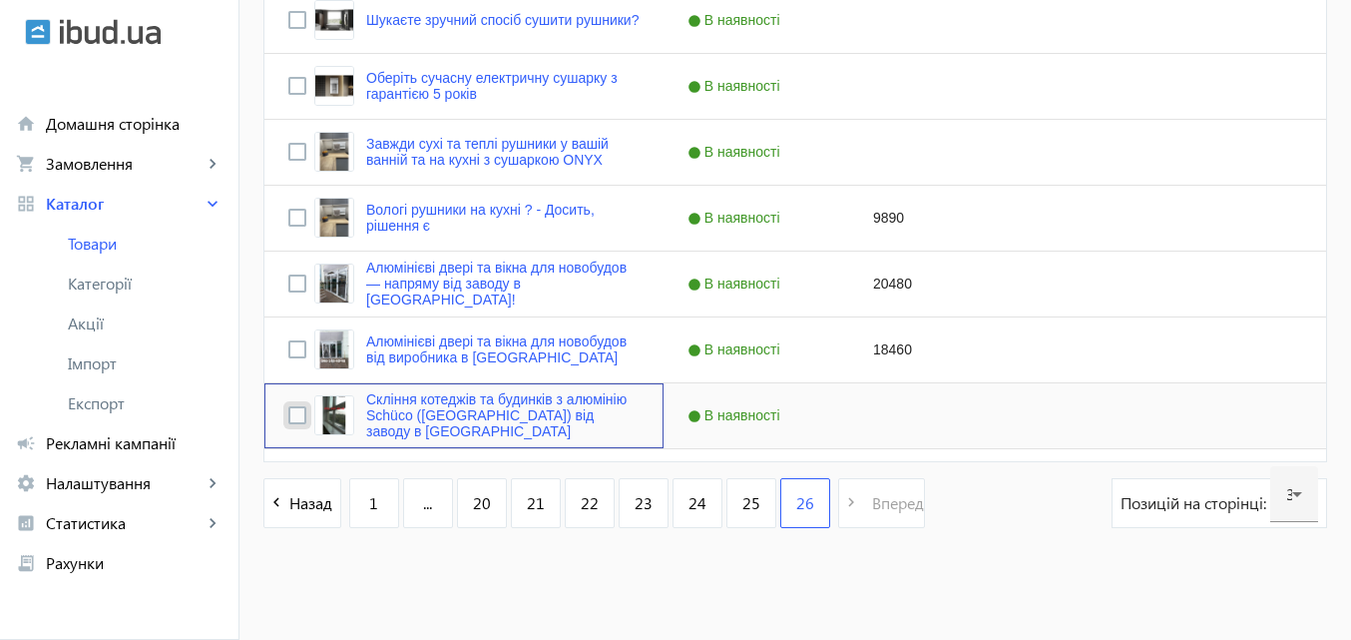
click at [288, 412] on input "Press Space to toggle row selection (unchecked)" at bounding box center [297, 415] width 18 height 18
checkbox input "true"
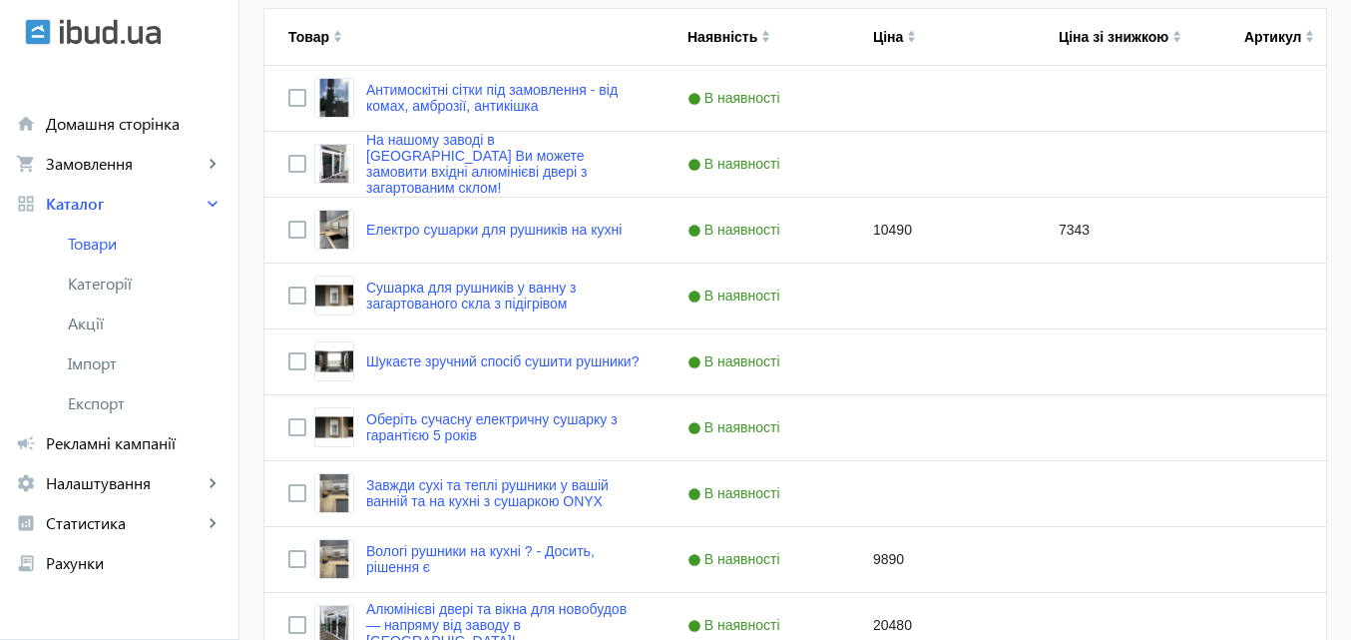
scroll to position [396, 0]
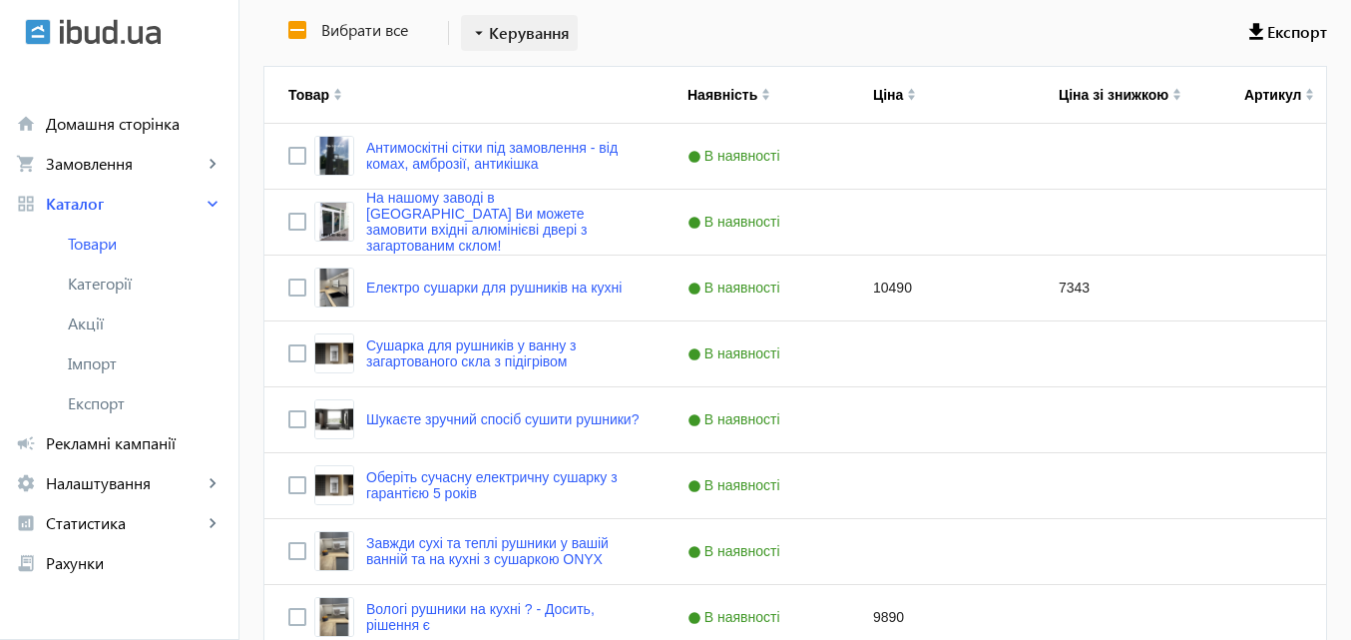
click at [550, 37] on span "Керування" at bounding box center [529, 33] width 81 height 24
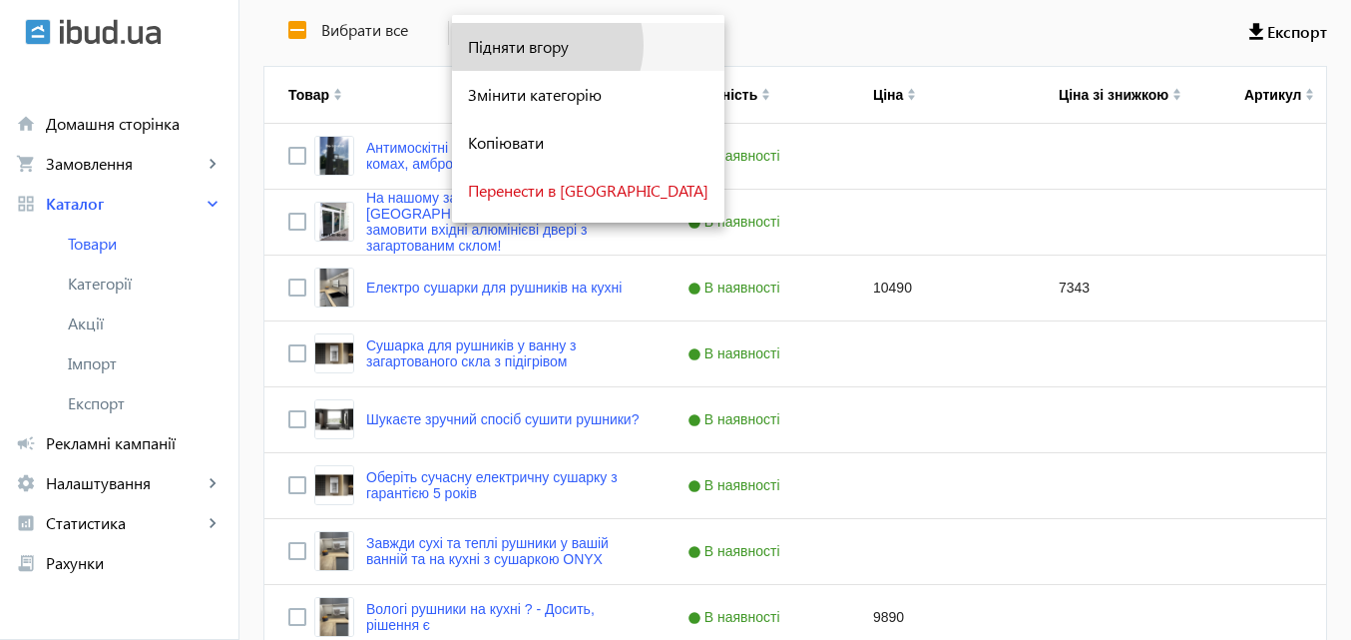
click at [546, 45] on span "Підняти вгору" at bounding box center [588, 47] width 240 height 16
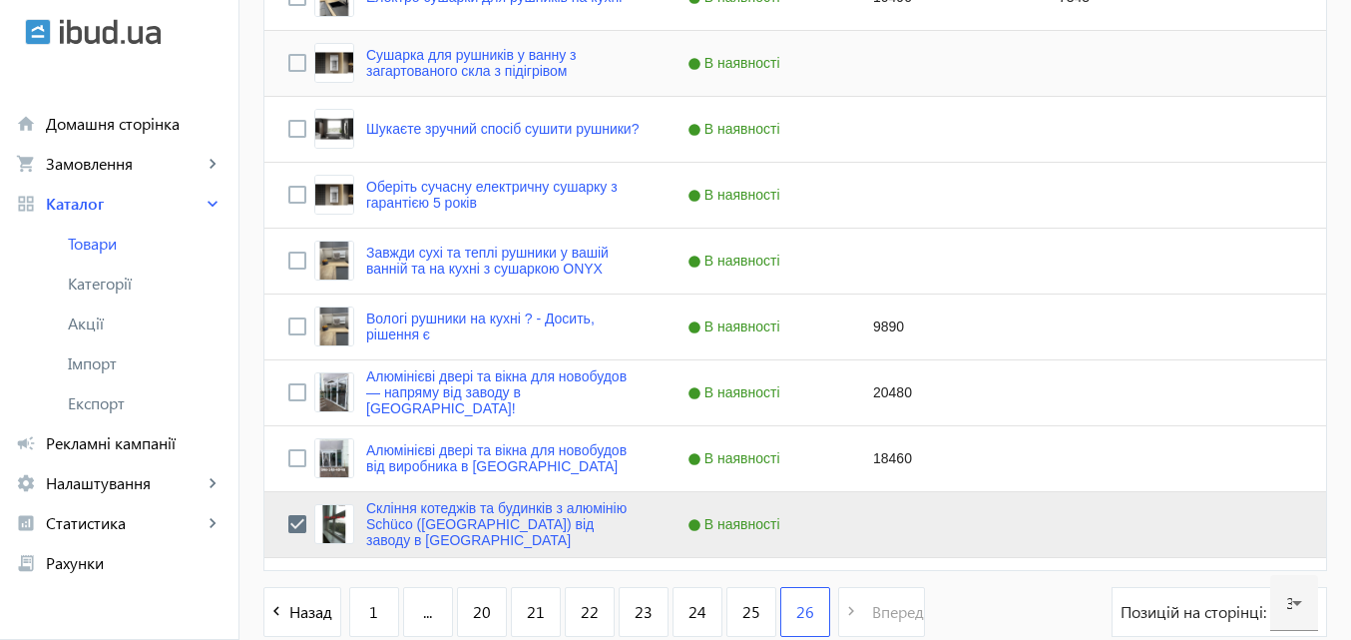
scroll to position [795, 0]
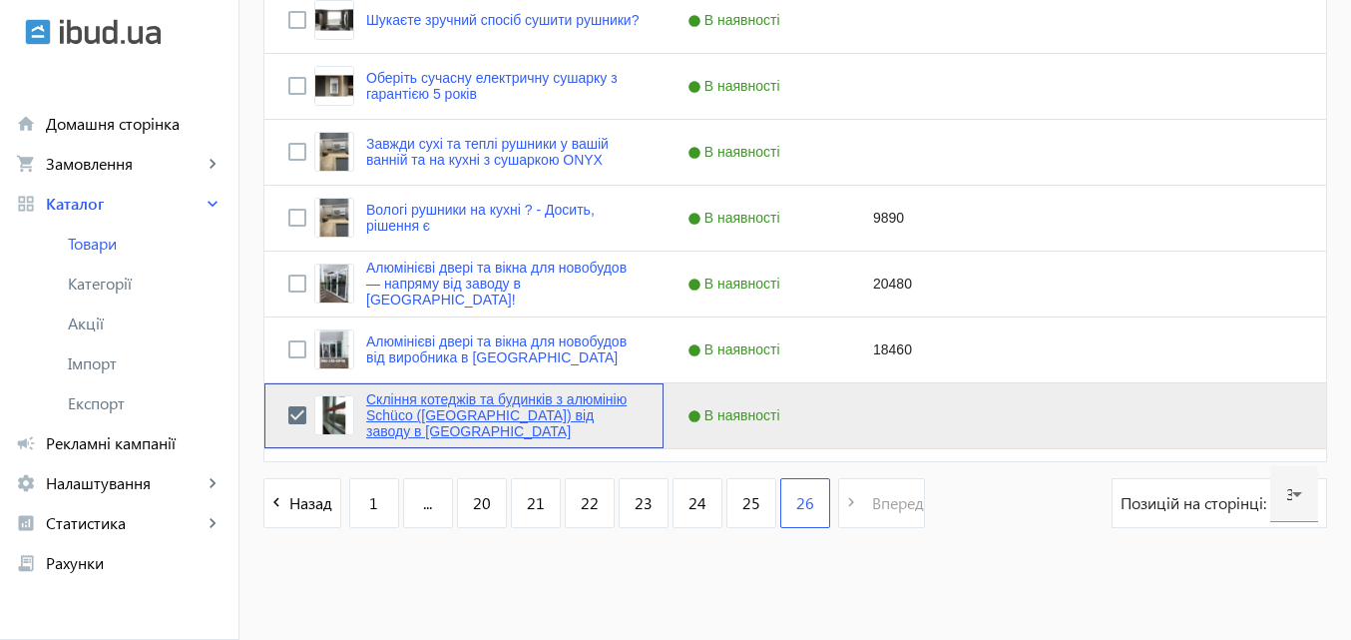
click at [502, 413] on link "Скління котеджів та будинків з алюмінію Schüco (Німеччина) від заводу в Києві" at bounding box center [502, 415] width 273 height 48
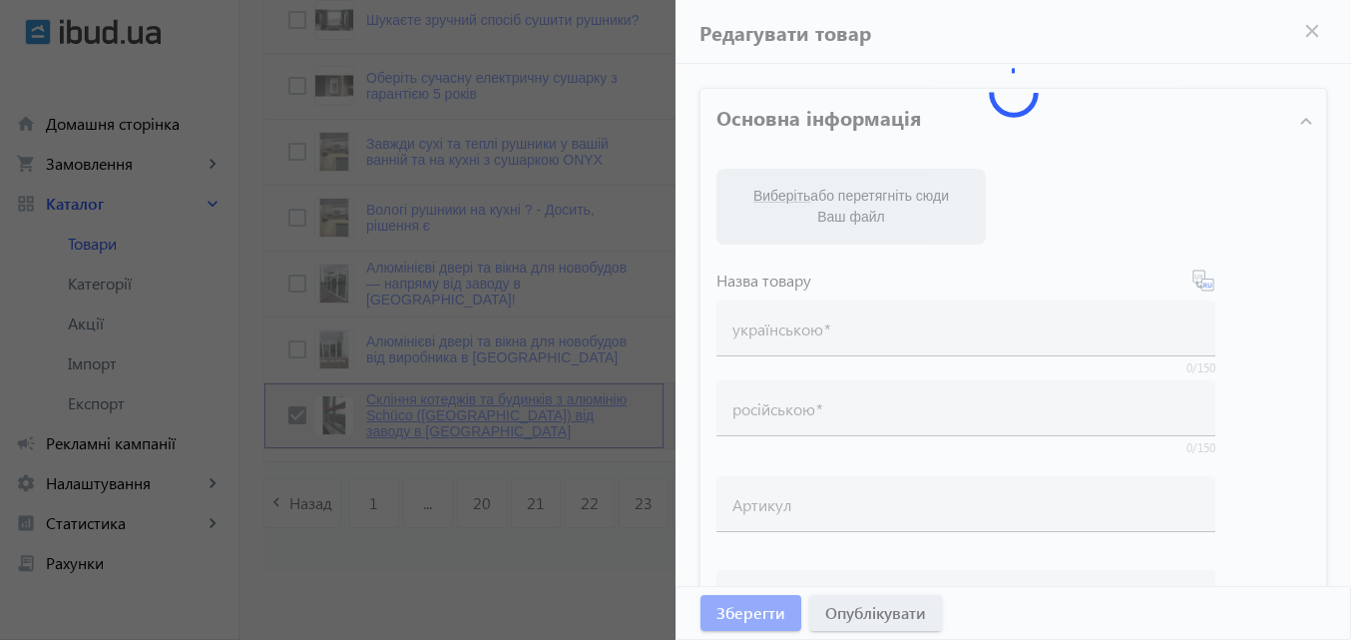
type input "Скління котеджів та будинків з алюмінію Schüco (Німеччина) від заводу в Києві"
type input "Остекление коттеджей и домов из алюминия Schüco (Германия) от завода в Киеве"
checkbox input "true"
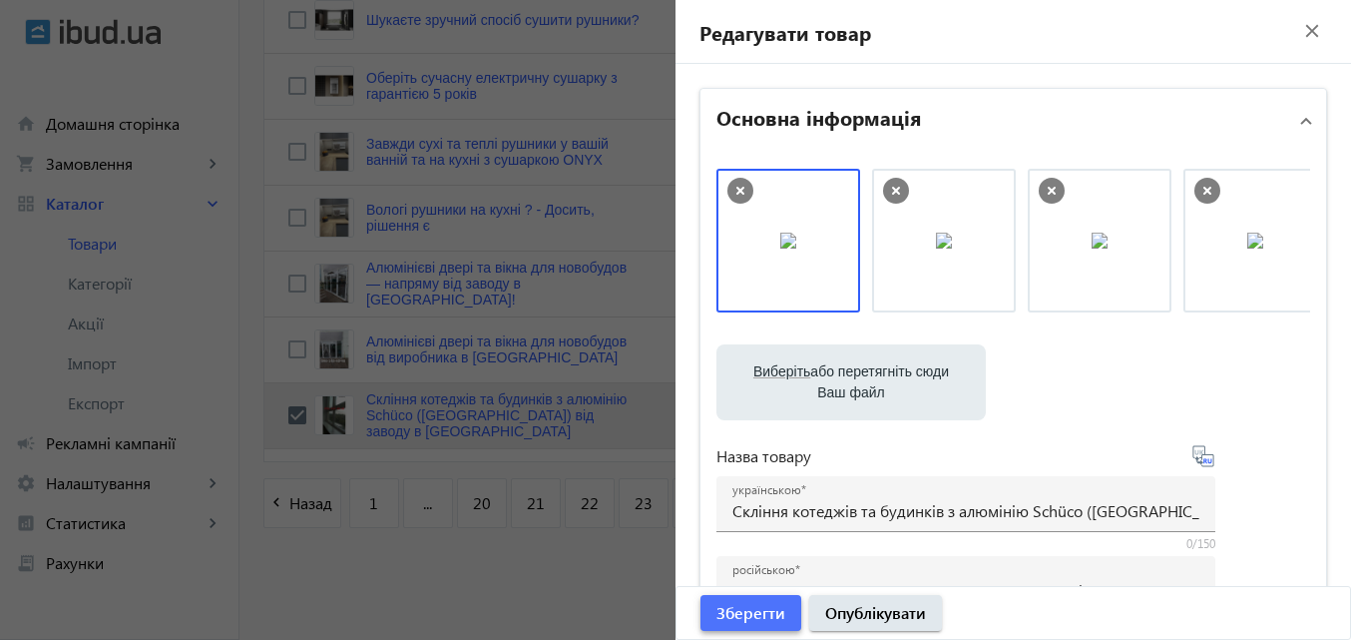
click at [738, 607] on span "Зберегти" at bounding box center [750, 613] width 69 height 22
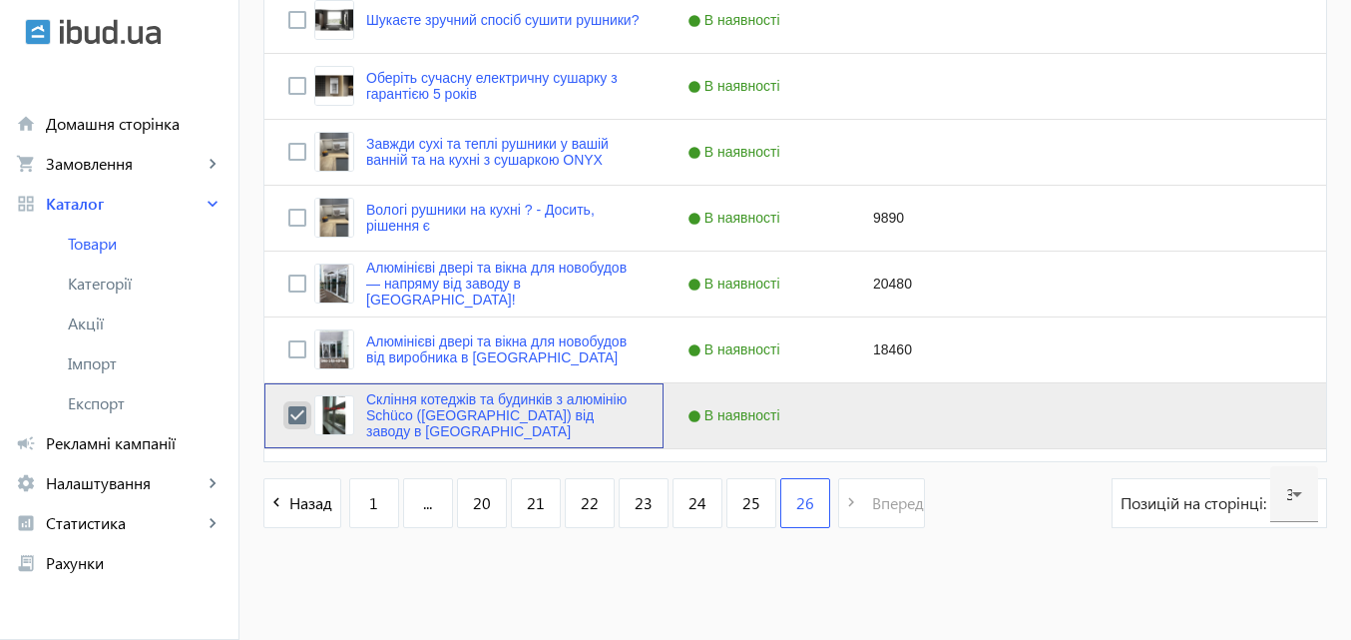
click at [288, 411] on input "Press Space to toggle row selection (checked)" at bounding box center [297, 415] width 18 height 18
checkbox input "false"
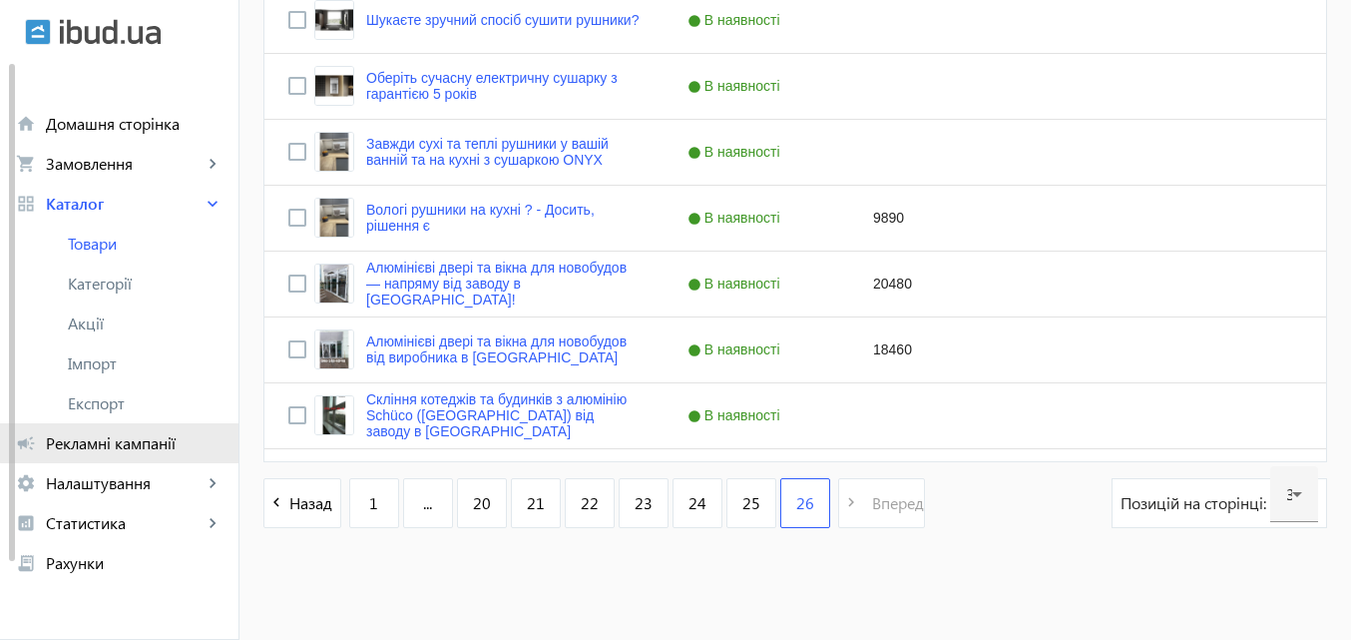
click at [140, 439] on span "Рекламні кампанії" at bounding box center [134, 443] width 177 height 20
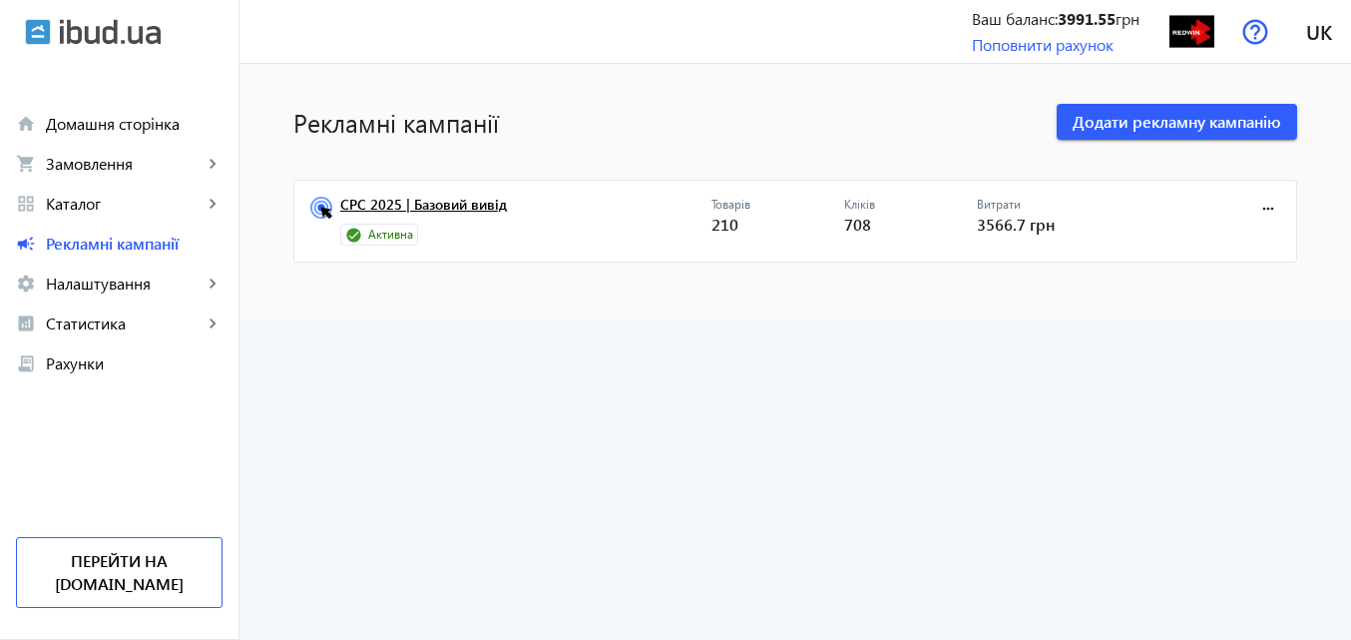
click at [469, 199] on link "CPC 2025 | Базовий вивід" at bounding box center [525, 211] width 371 height 28
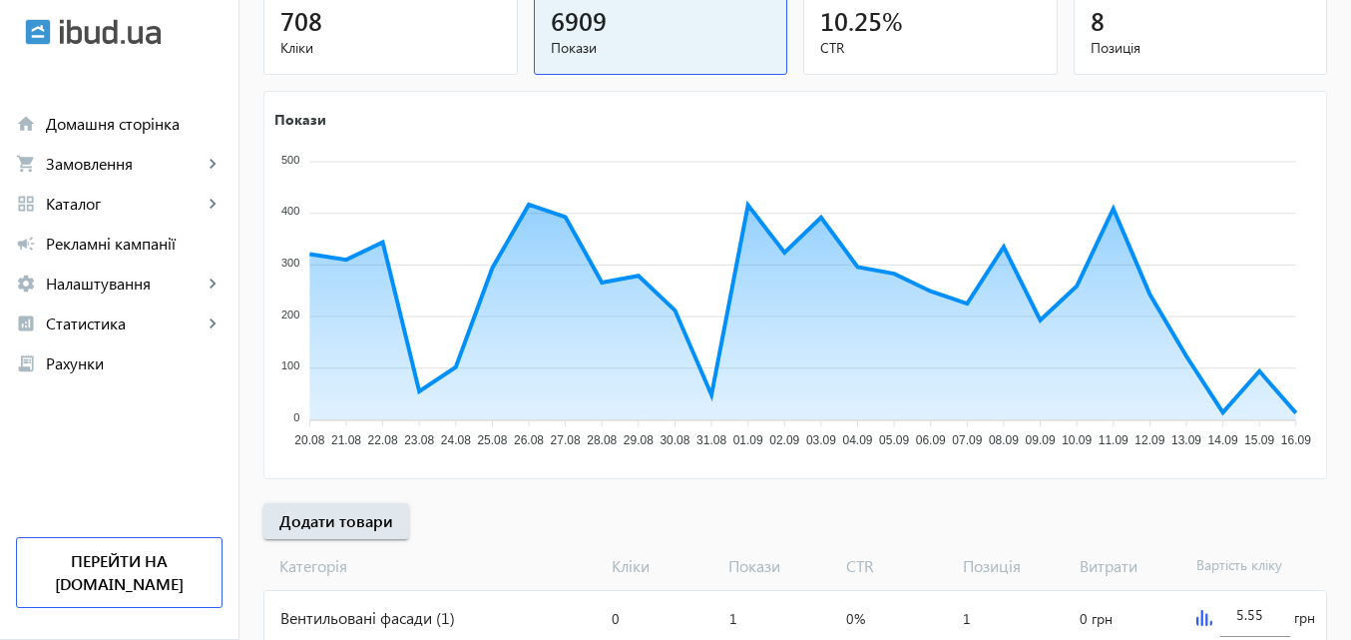
scroll to position [299, 0]
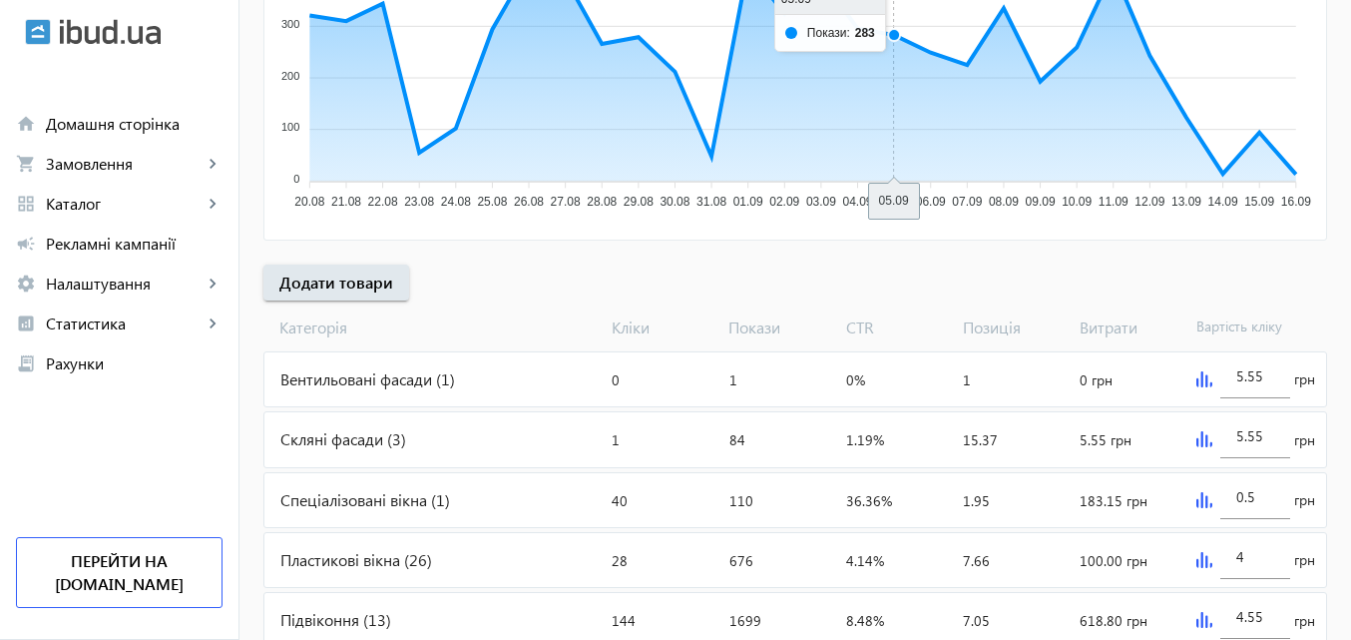
scroll to position [599, 0]
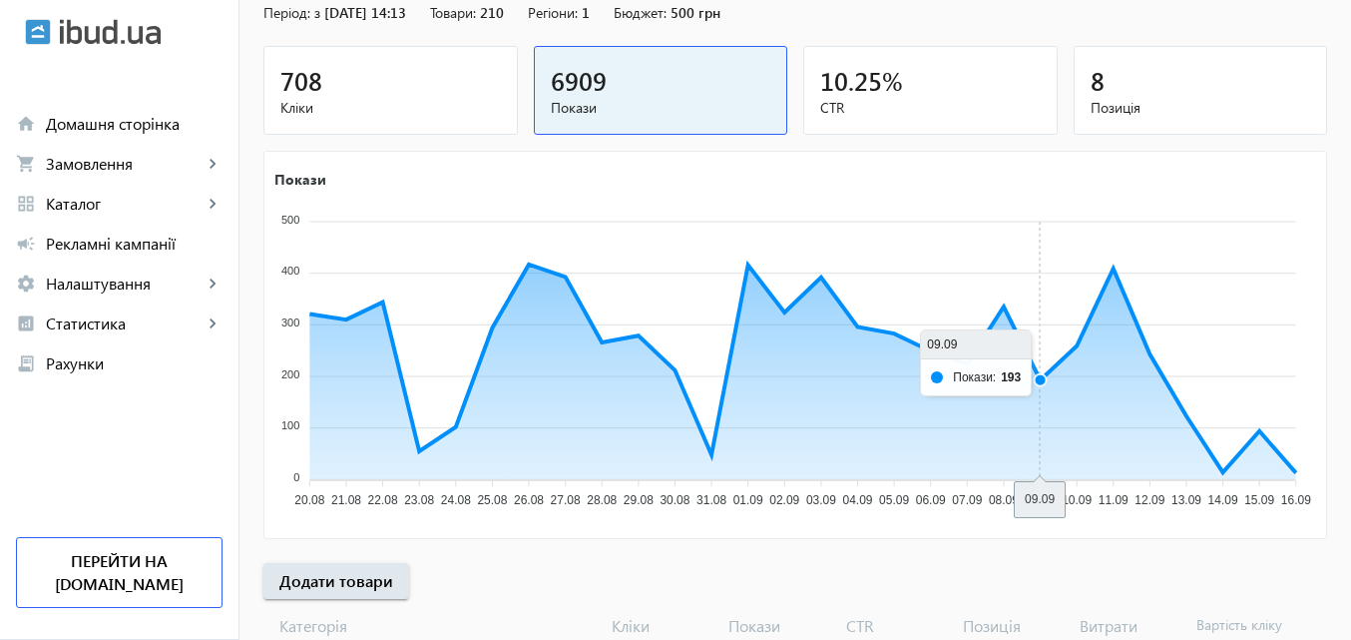
scroll to position [200, 0]
